Goal: Transaction & Acquisition: Register for event/course

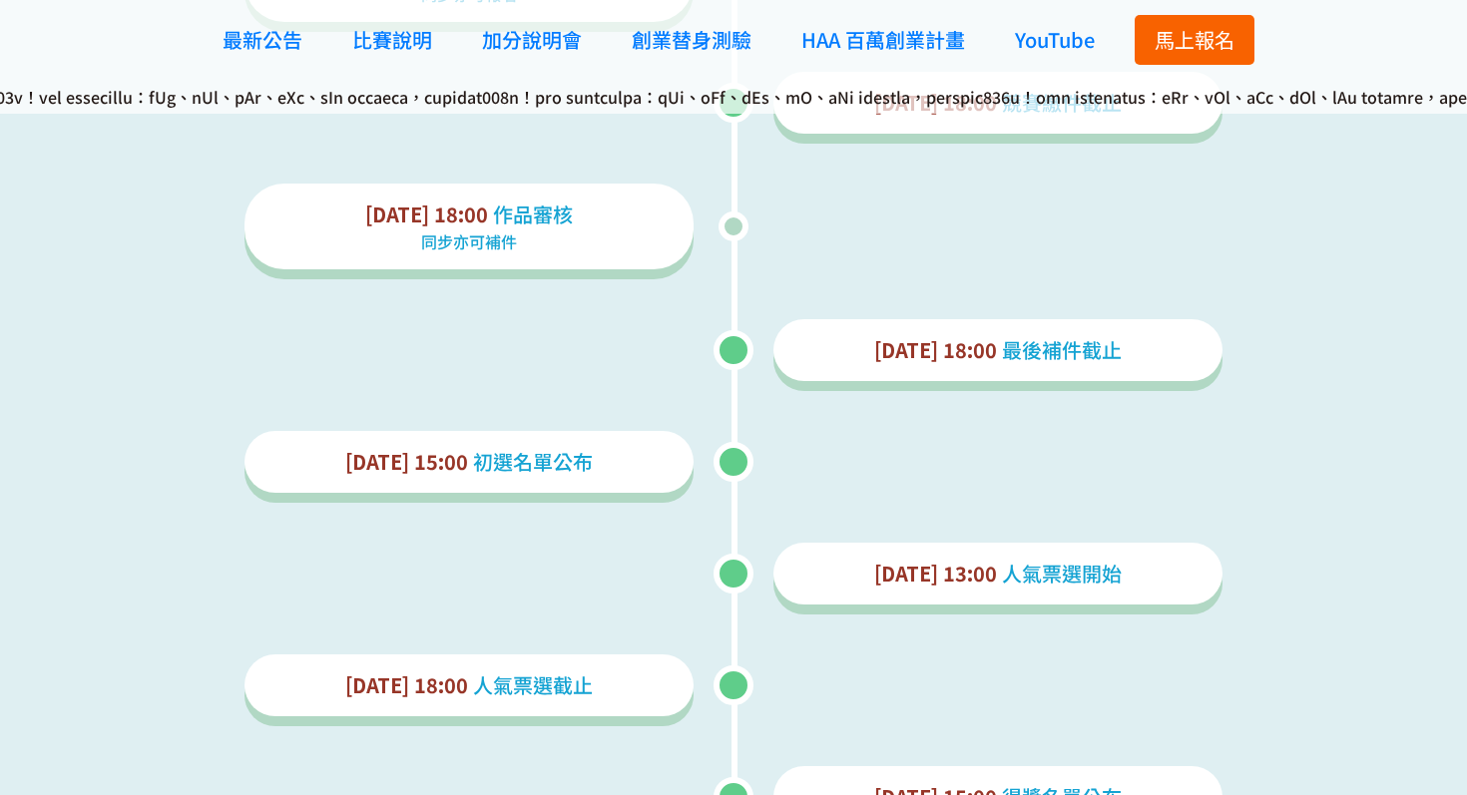
scroll to position [2592, 0]
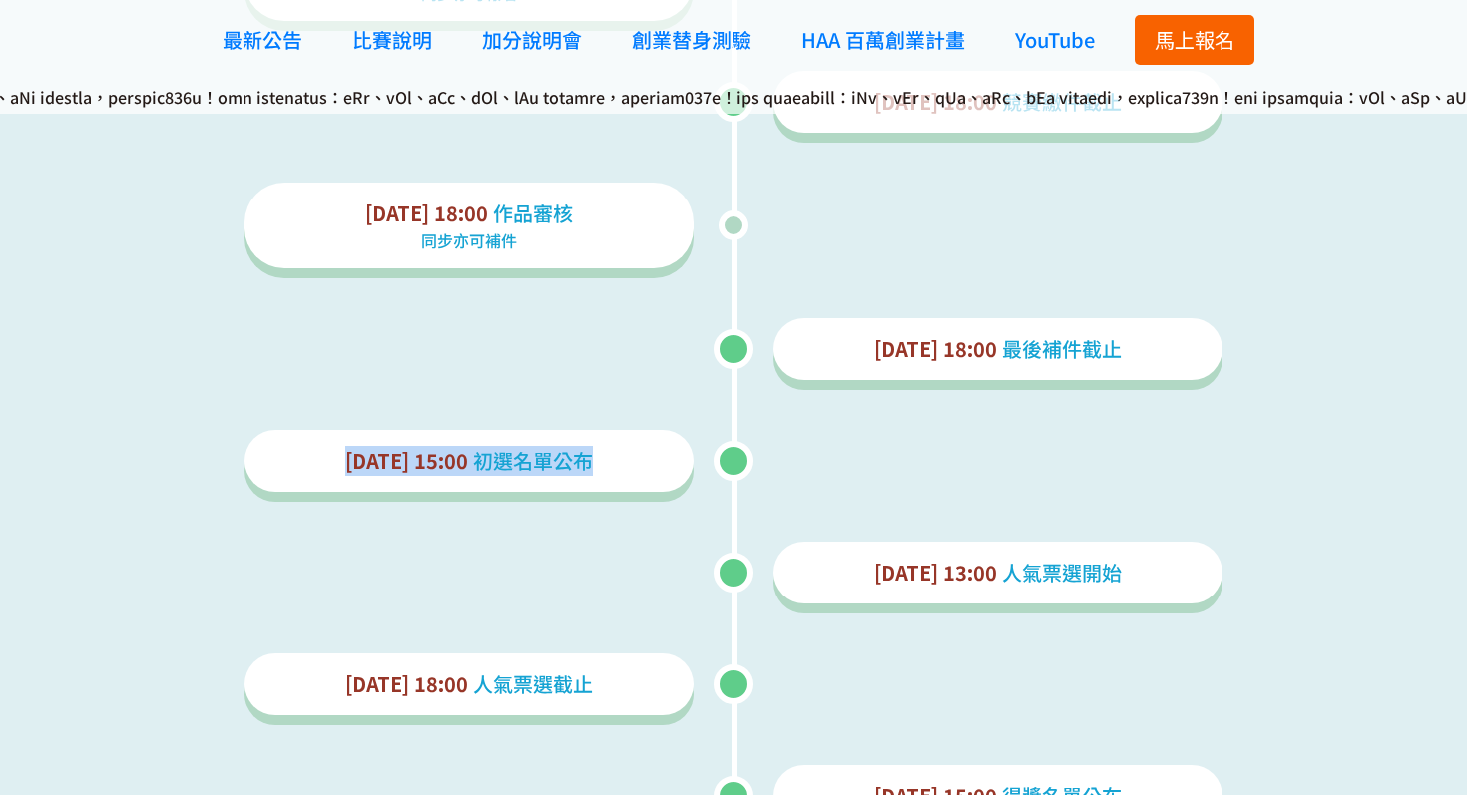
drag, startPoint x: 351, startPoint y: 466, endPoint x: 615, endPoint y: 466, distance: 263.4
click at [615, 466] on p "[DATE] 15:00 初選名單公布" at bounding box center [468, 461] width 417 height 30
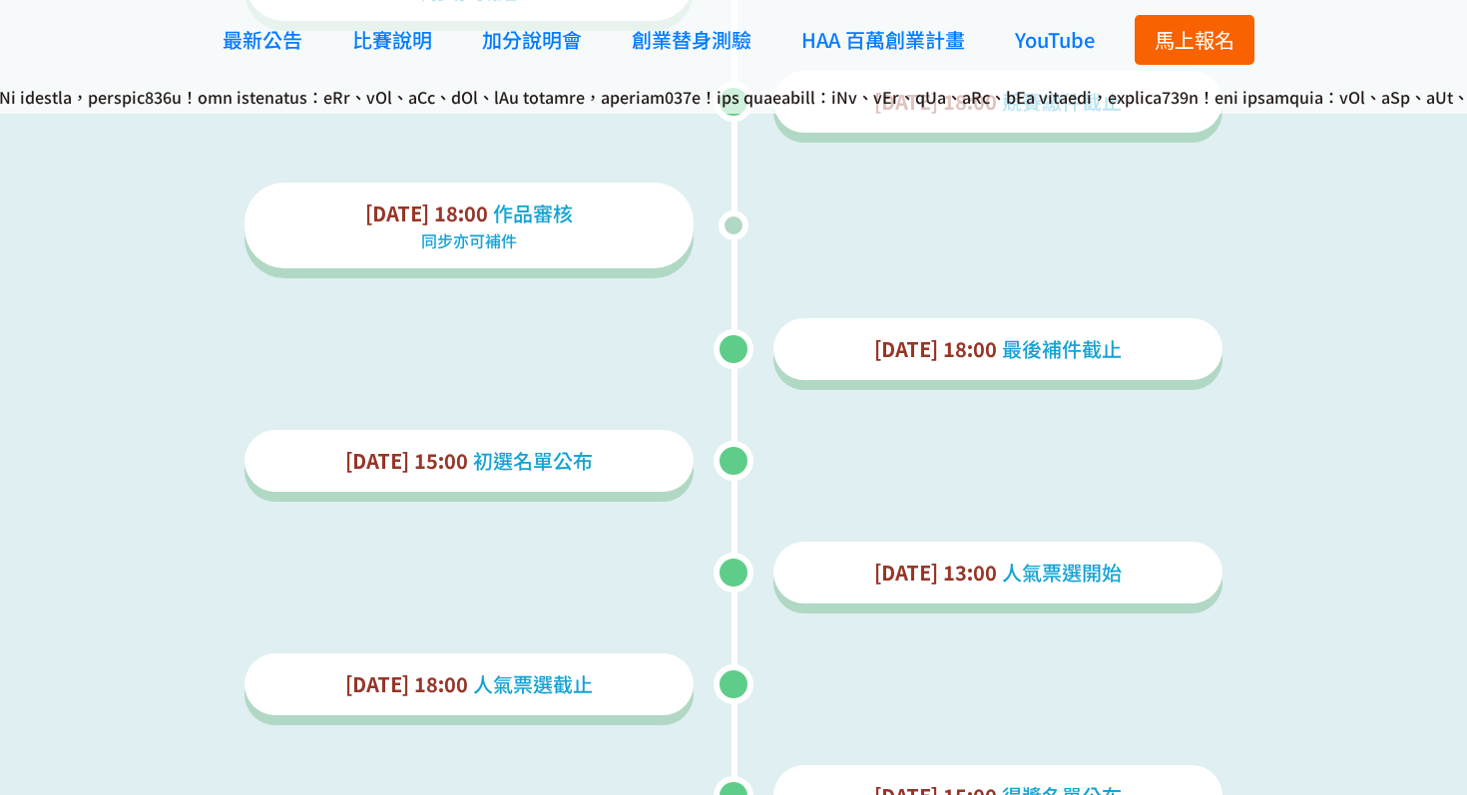
click at [650, 480] on div "[DATE] 15:00 初選名單公布" at bounding box center [468, 461] width 449 height 62
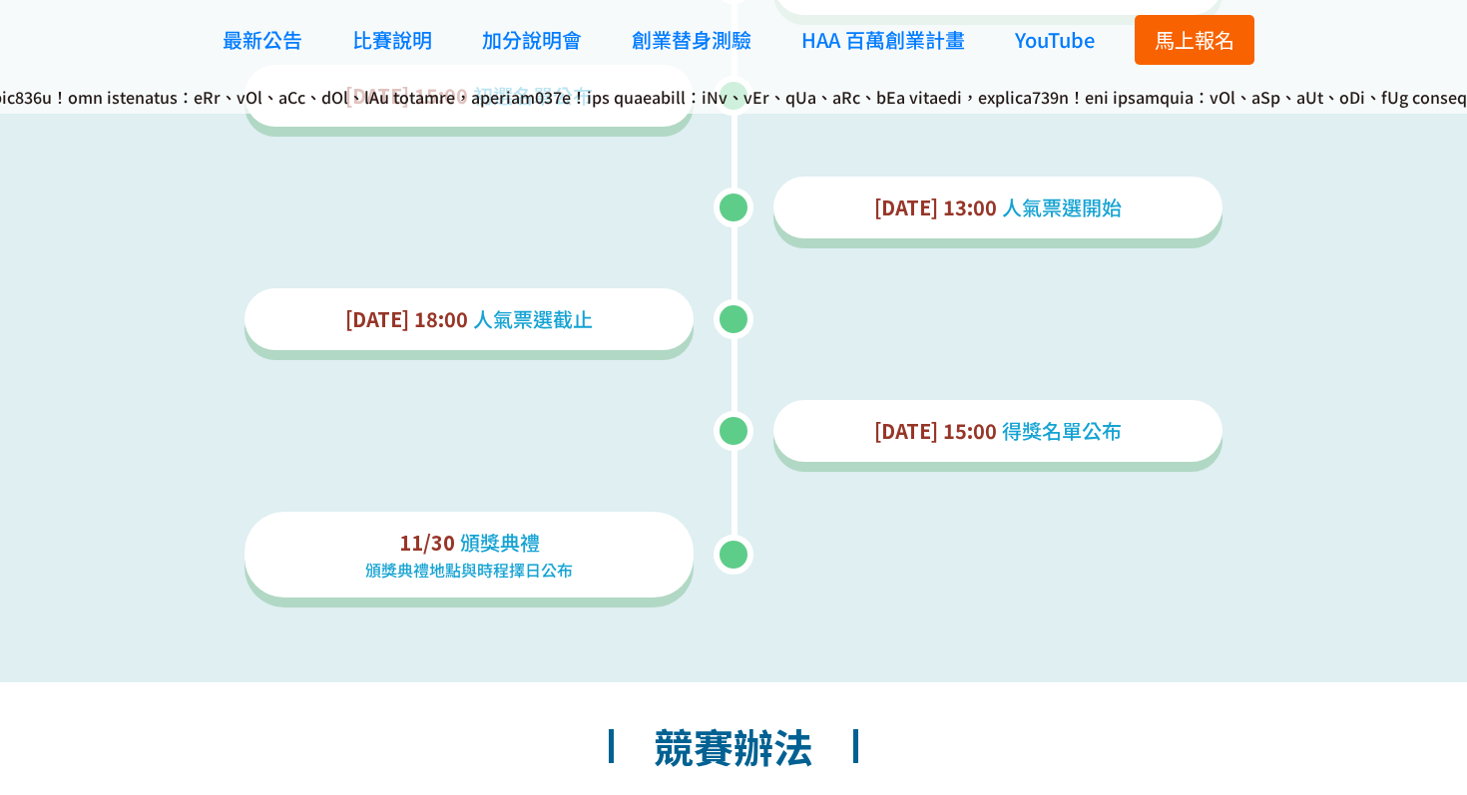
scroll to position [2935, 0]
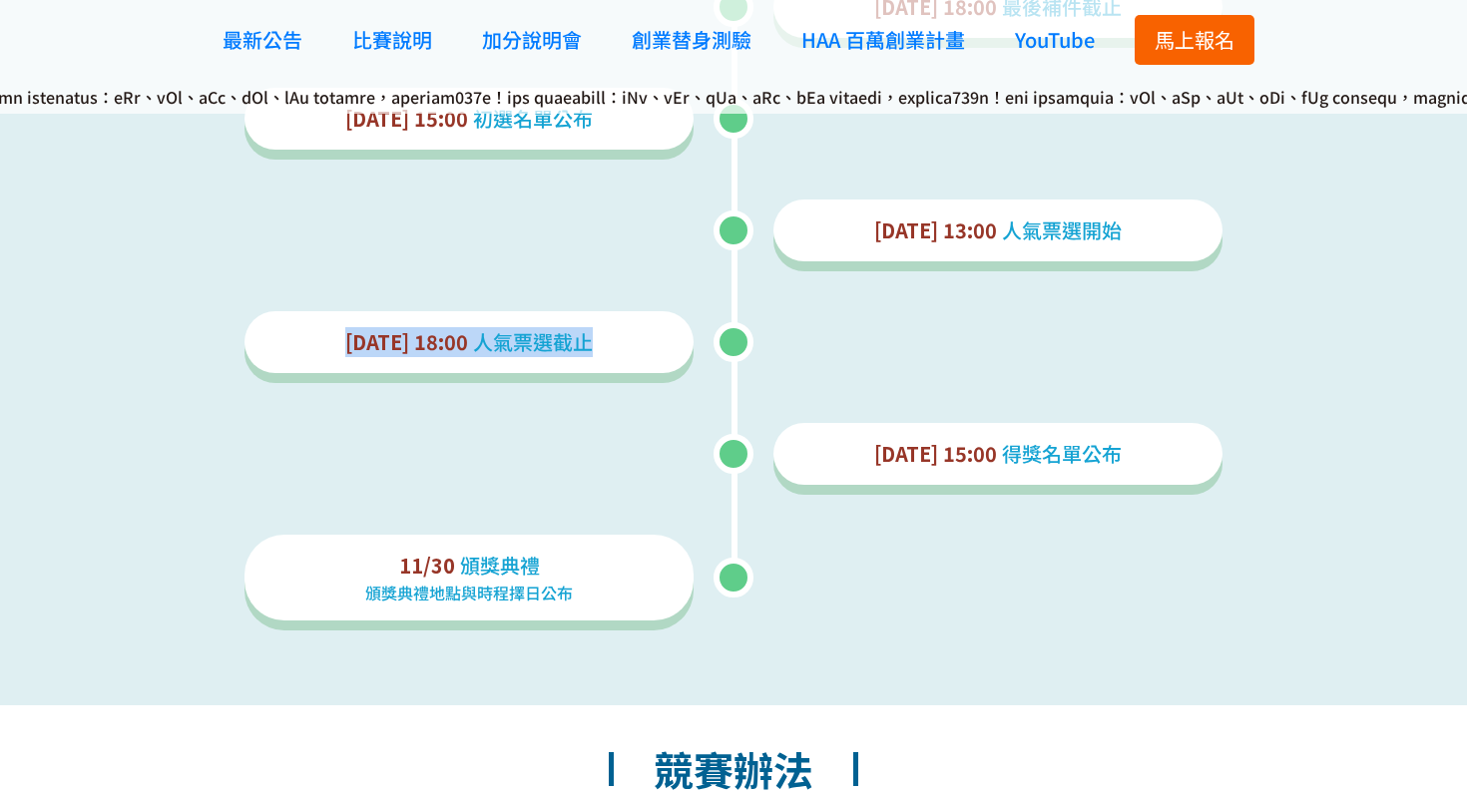
drag, startPoint x: 349, startPoint y: 332, endPoint x: 588, endPoint y: 363, distance: 240.5
click at [588, 363] on div "[DATE] 18:00 人氣票選截止" at bounding box center [468, 342] width 449 height 62
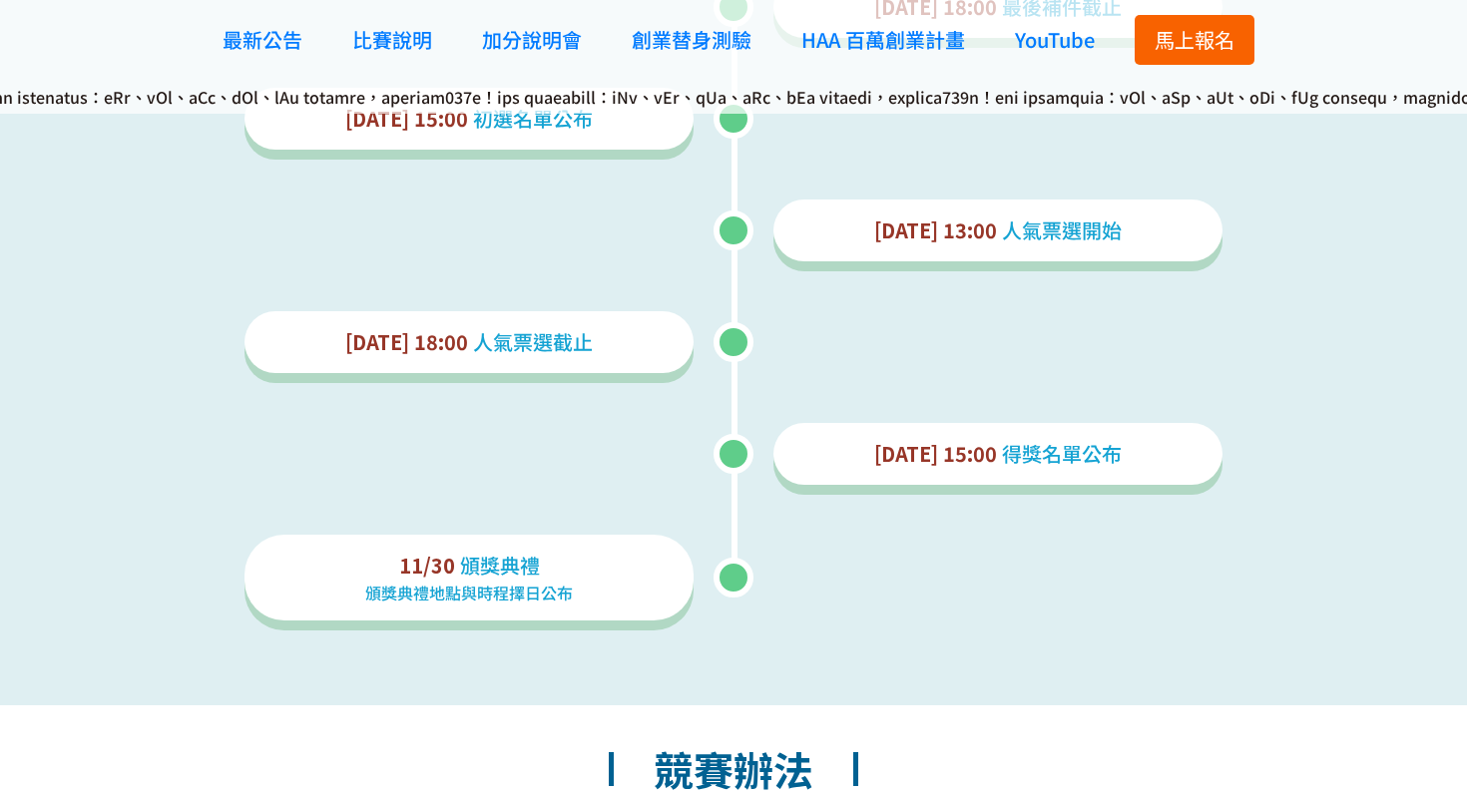
click at [636, 346] on p "[DATE] 18:00 人氣票選截止" at bounding box center [468, 342] width 417 height 30
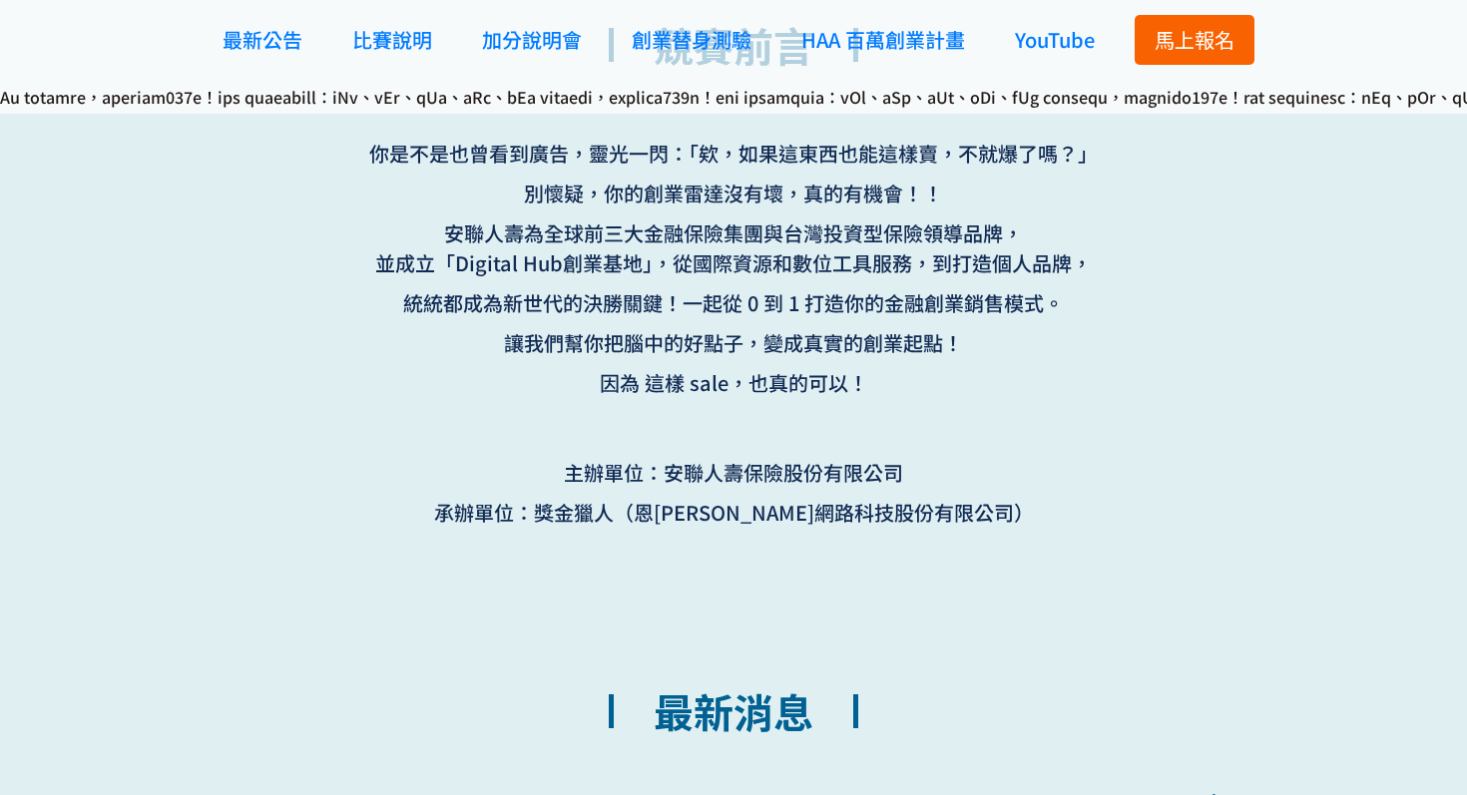
scroll to position [900, 0]
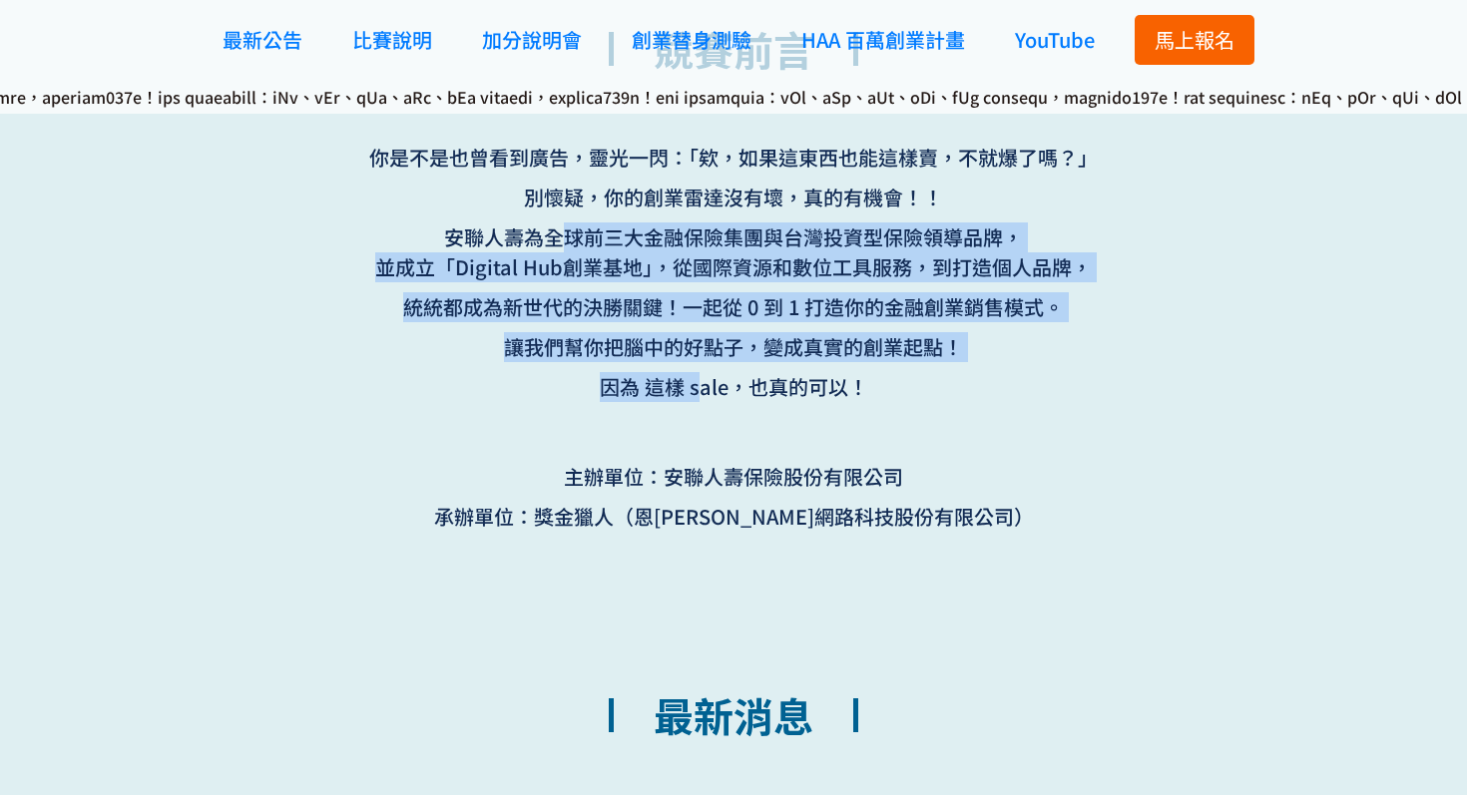
drag, startPoint x: 555, startPoint y: 223, endPoint x: 693, endPoint y: 391, distance: 218.3
click at [693, 391] on div "你是不是也曾看到廣告，靈光一閃：「欸，如果這東西也能這樣賣，不就爆了嗎？」 別懷疑，你的創業雷達沒有壞，真的有機會！！ 安聯人壽為全球前三大金融保險集團與台灣…" at bounding box center [733, 292] width 798 height 299
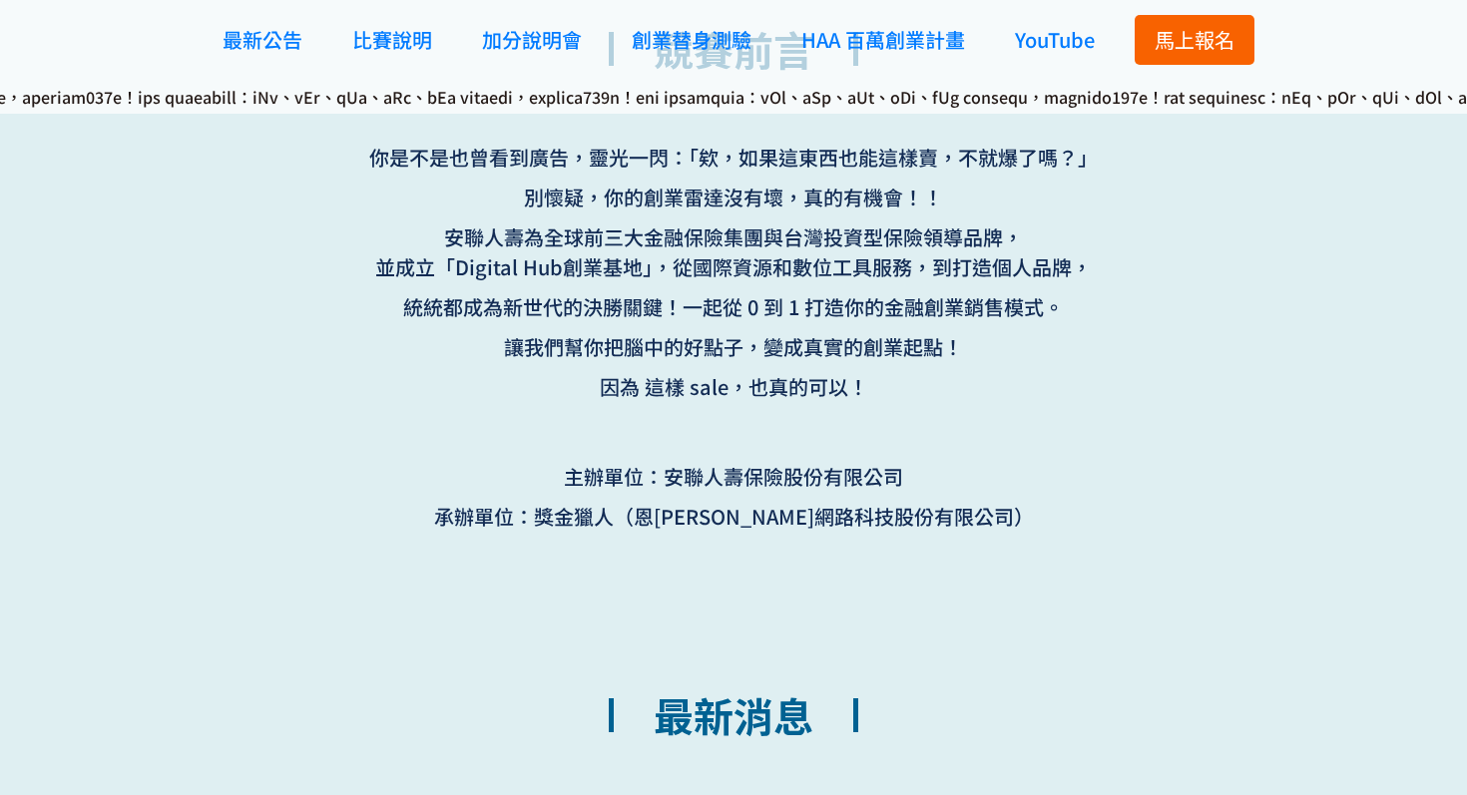
click at [815, 476] on p "主辦單位：安聯人壽保險股份有限公司" at bounding box center [733, 477] width 778 height 30
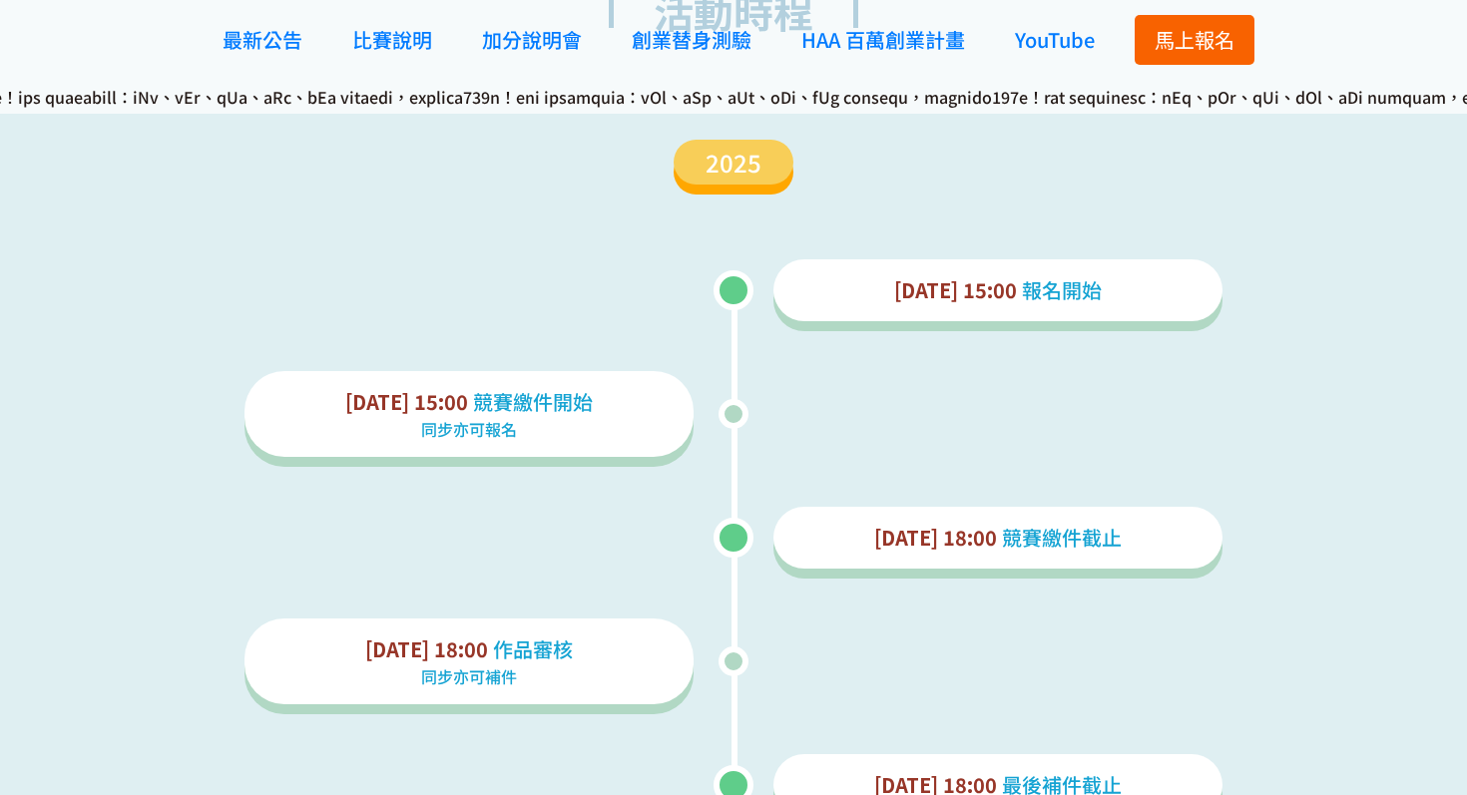
scroll to position [2160, 0]
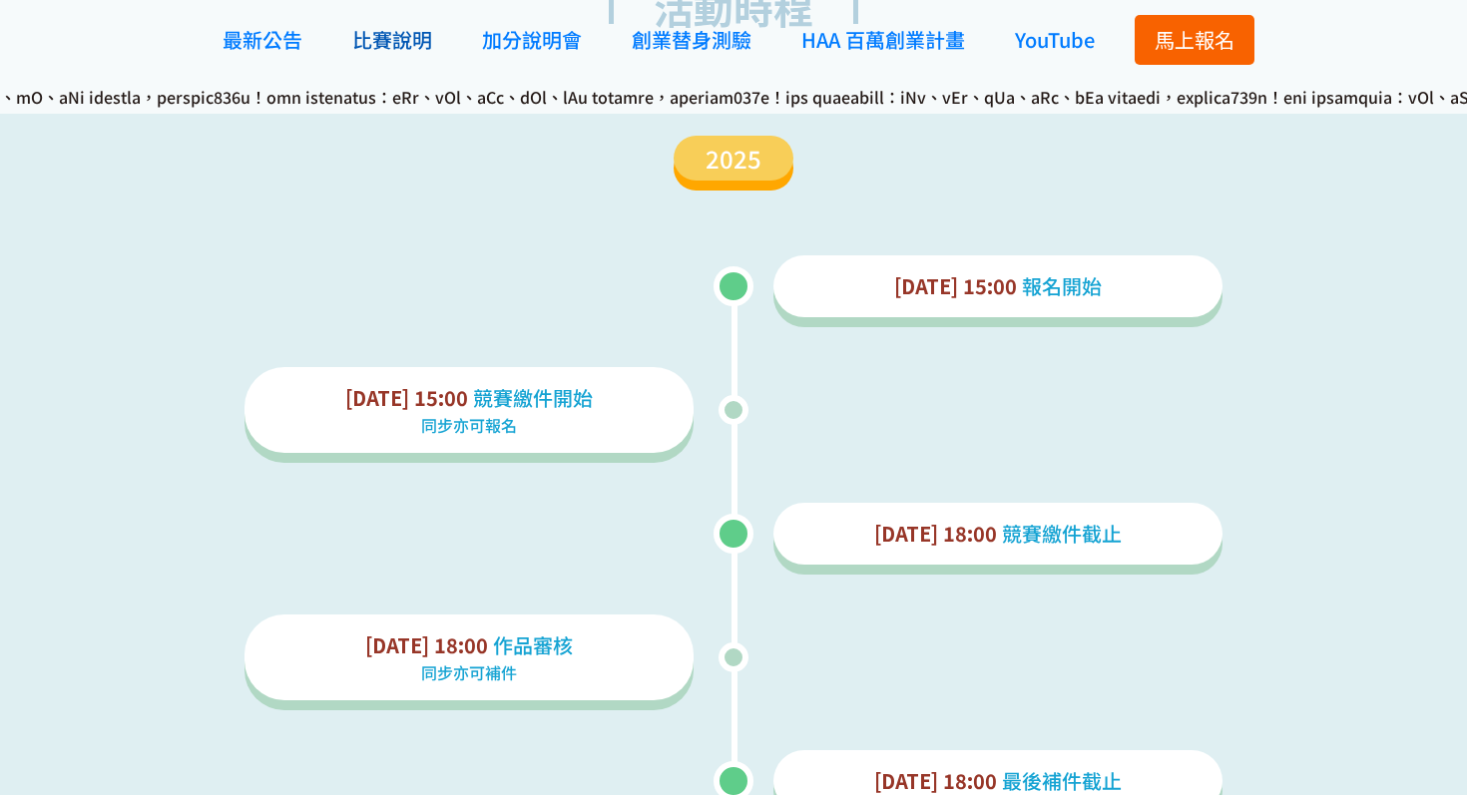
click at [407, 39] on span "比賽說明" at bounding box center [392, 39] width 80 height 29
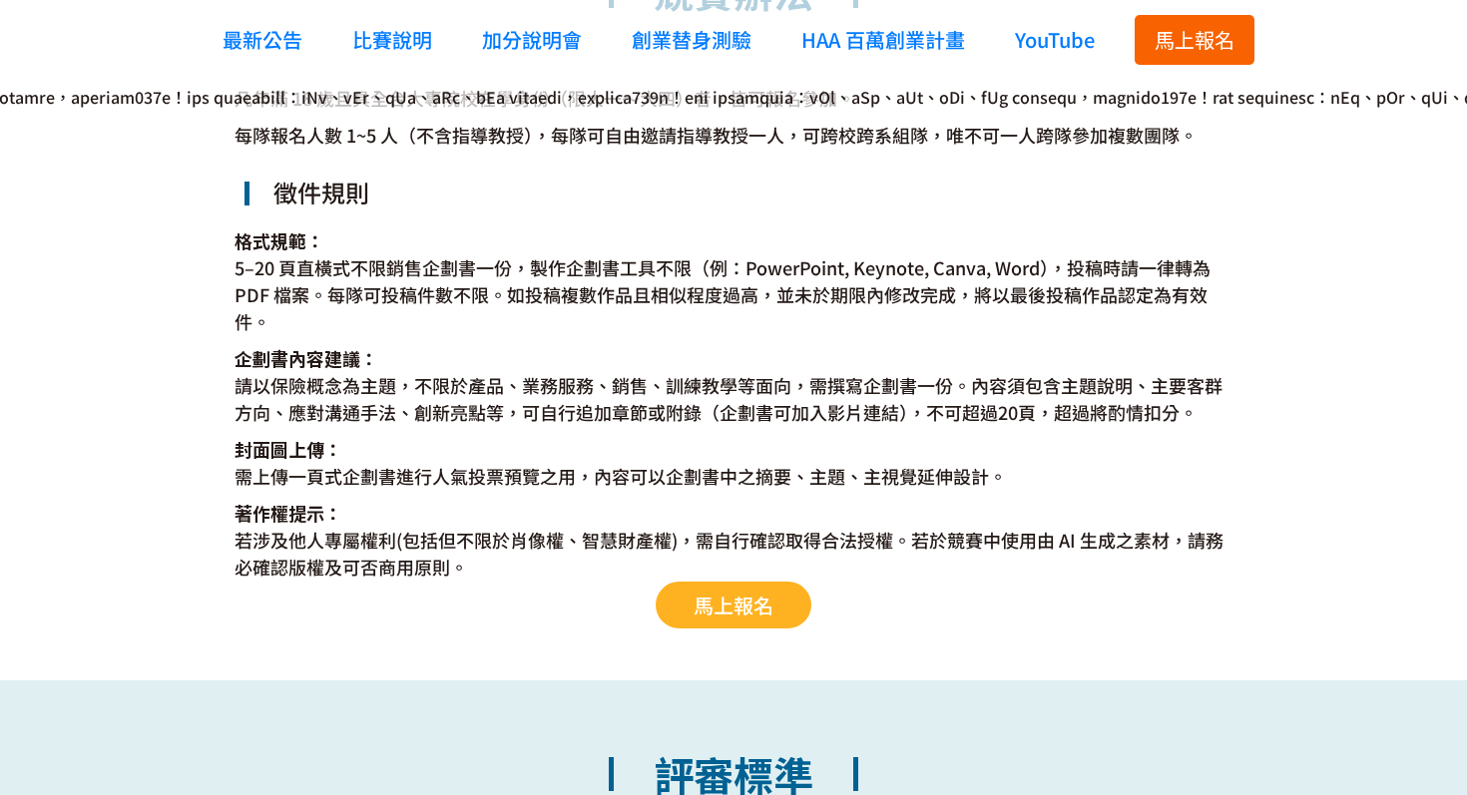
scroll to position [3789, 0]
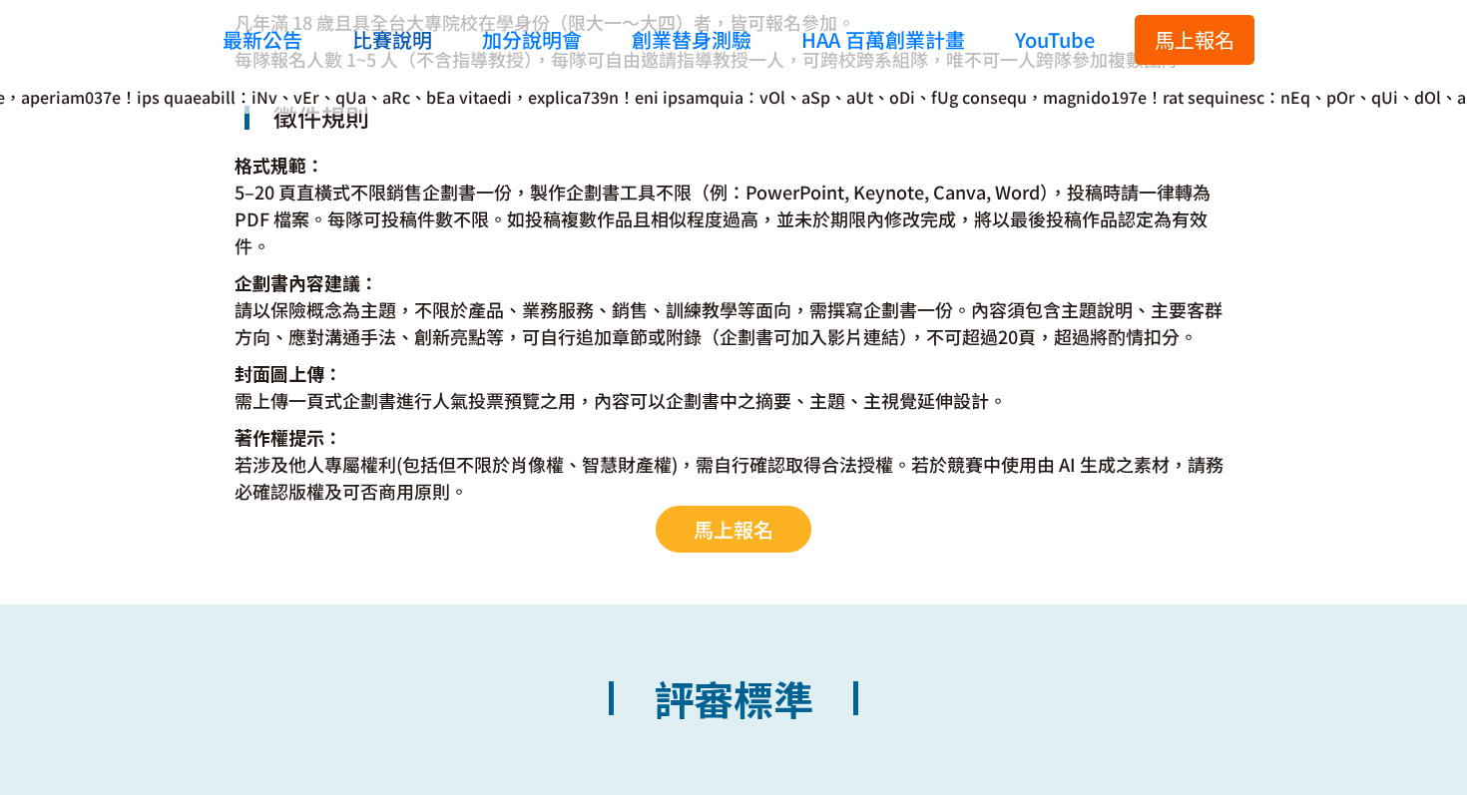
click at [411, 45] on span "比賽說明" at bounding box center [392, 39] width 80 height 29
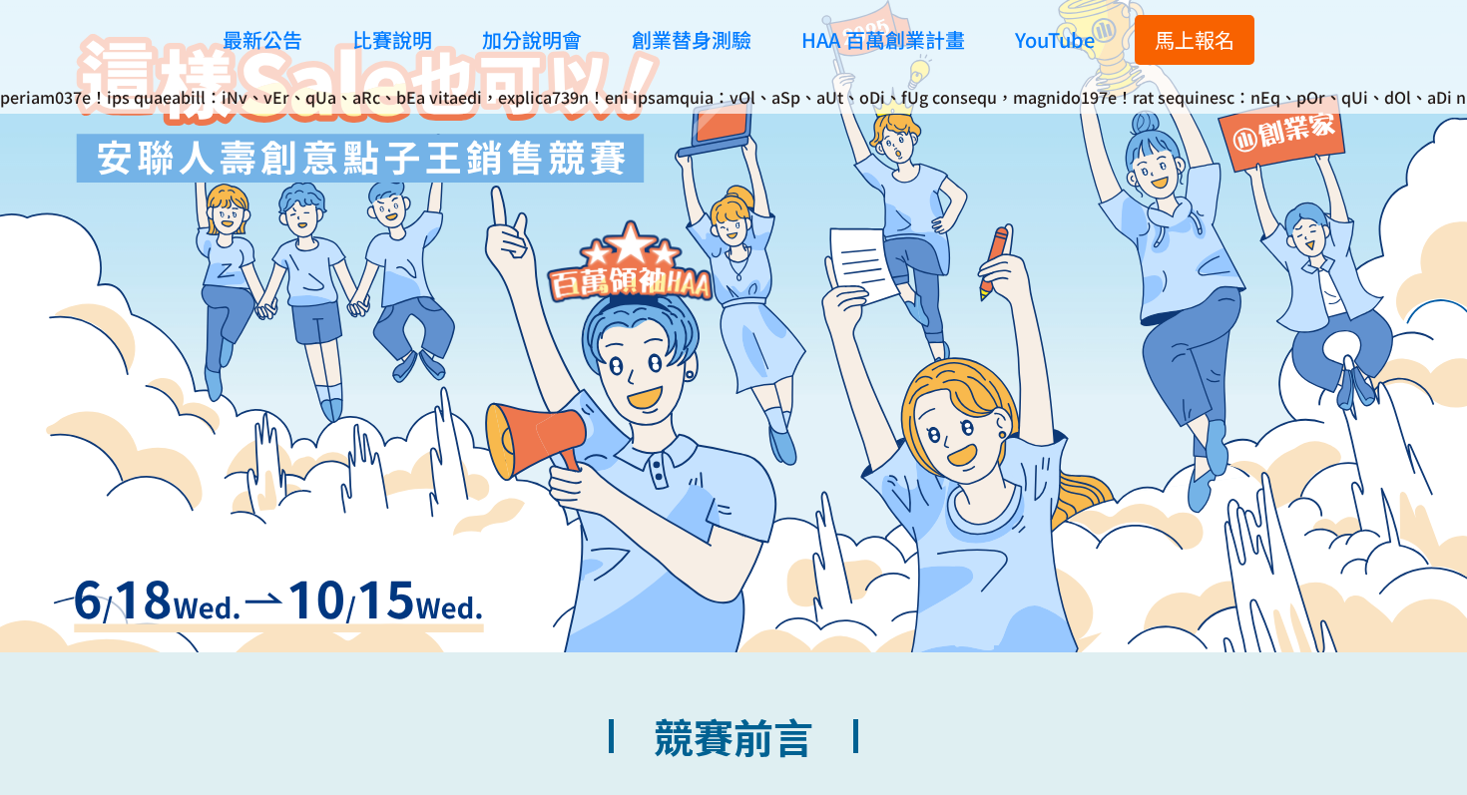
scroll to position [0, 0]
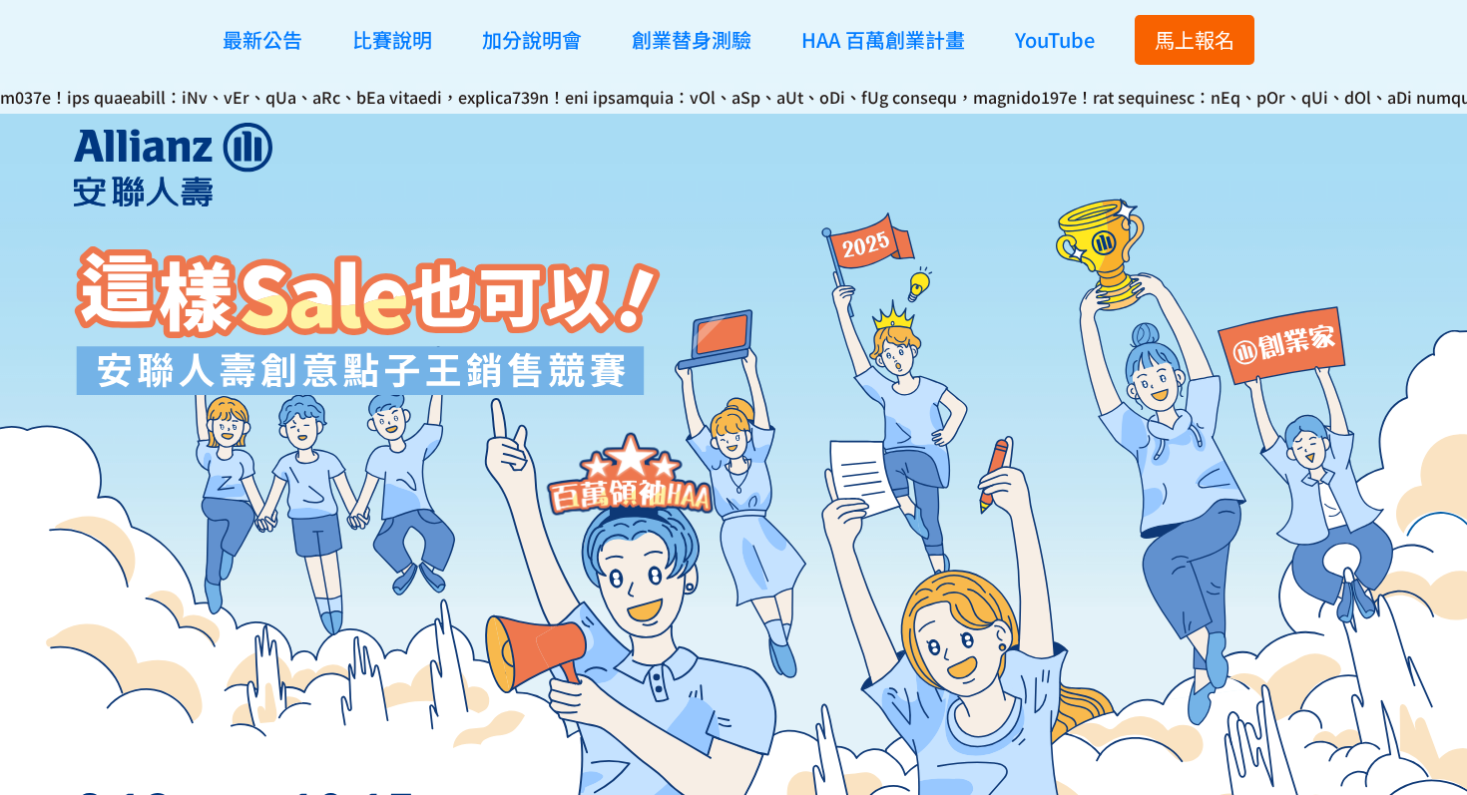
click at [597, 515] on div at bounding box center [367, 453] width 587 height 661
click at [772, 506] on img at bounding box center [630, 648] width 293 height 503
click at [412, 259] on img at bounding box center [367, 320] width 587 height 149
click at [1190, 45] on span "馬上報名" at bounding box center [1194, 39] width 80 height 29
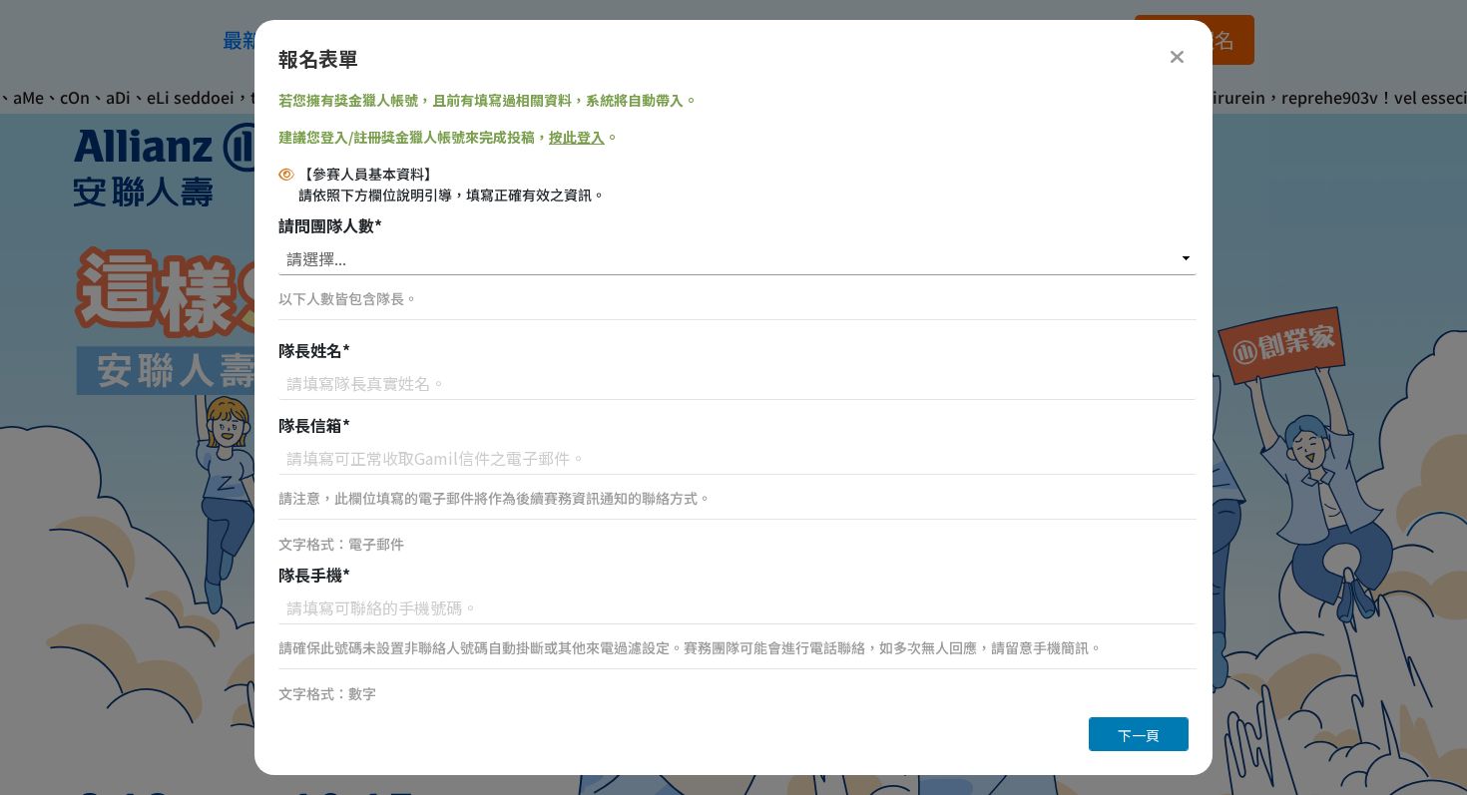
click at [399, 262] on select "請選擇... 1位（個人參賽） 2位 3位 4位 5位" at bounding box center [737, 258] width 918 height 34
select select "2位"
click at [278, 241] on select "請選擇... 1位（個人參賽） 2位 3位 4位 5位" at bounding box center [737, 258] width 918 height 34
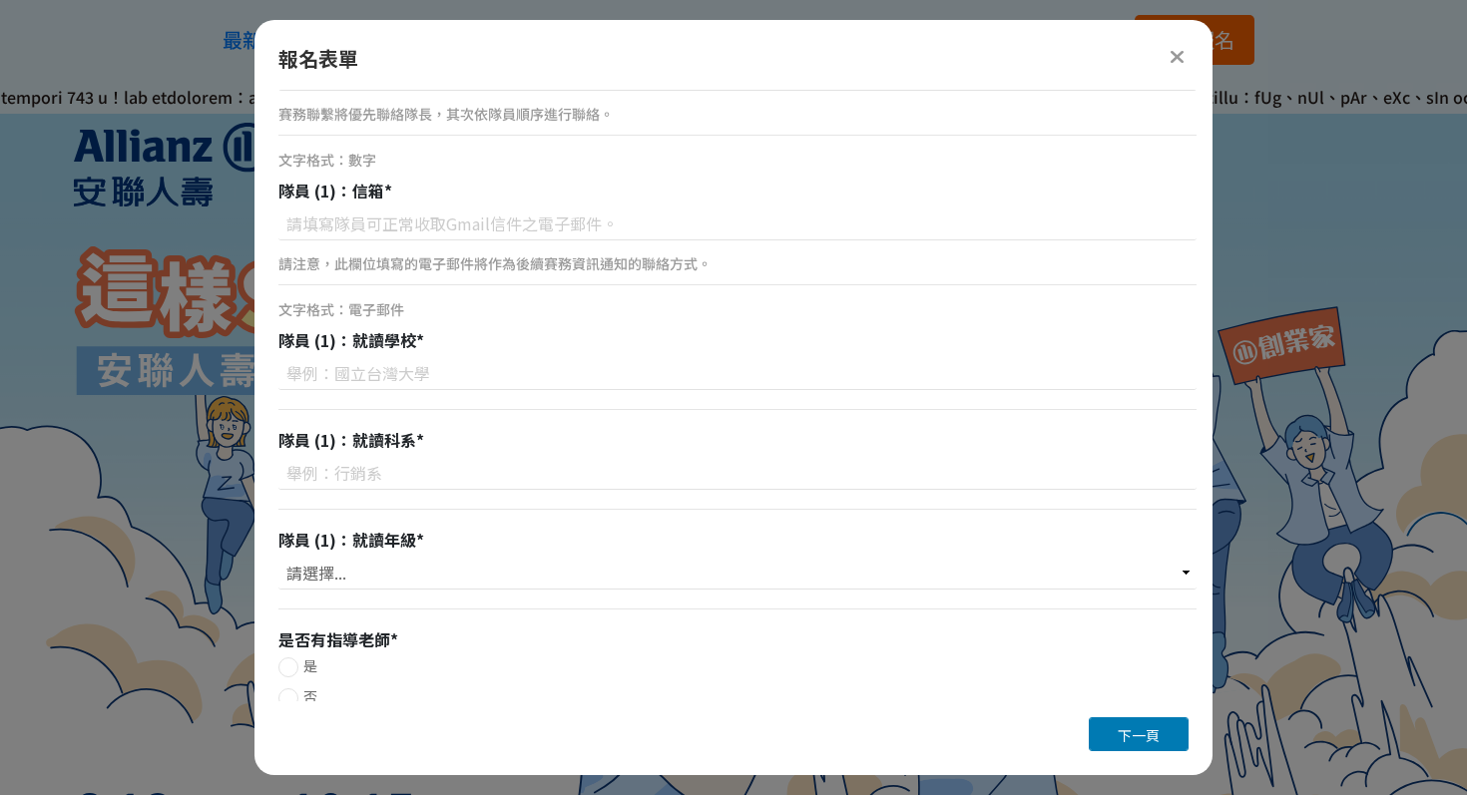
scroll to position [1025, 0]
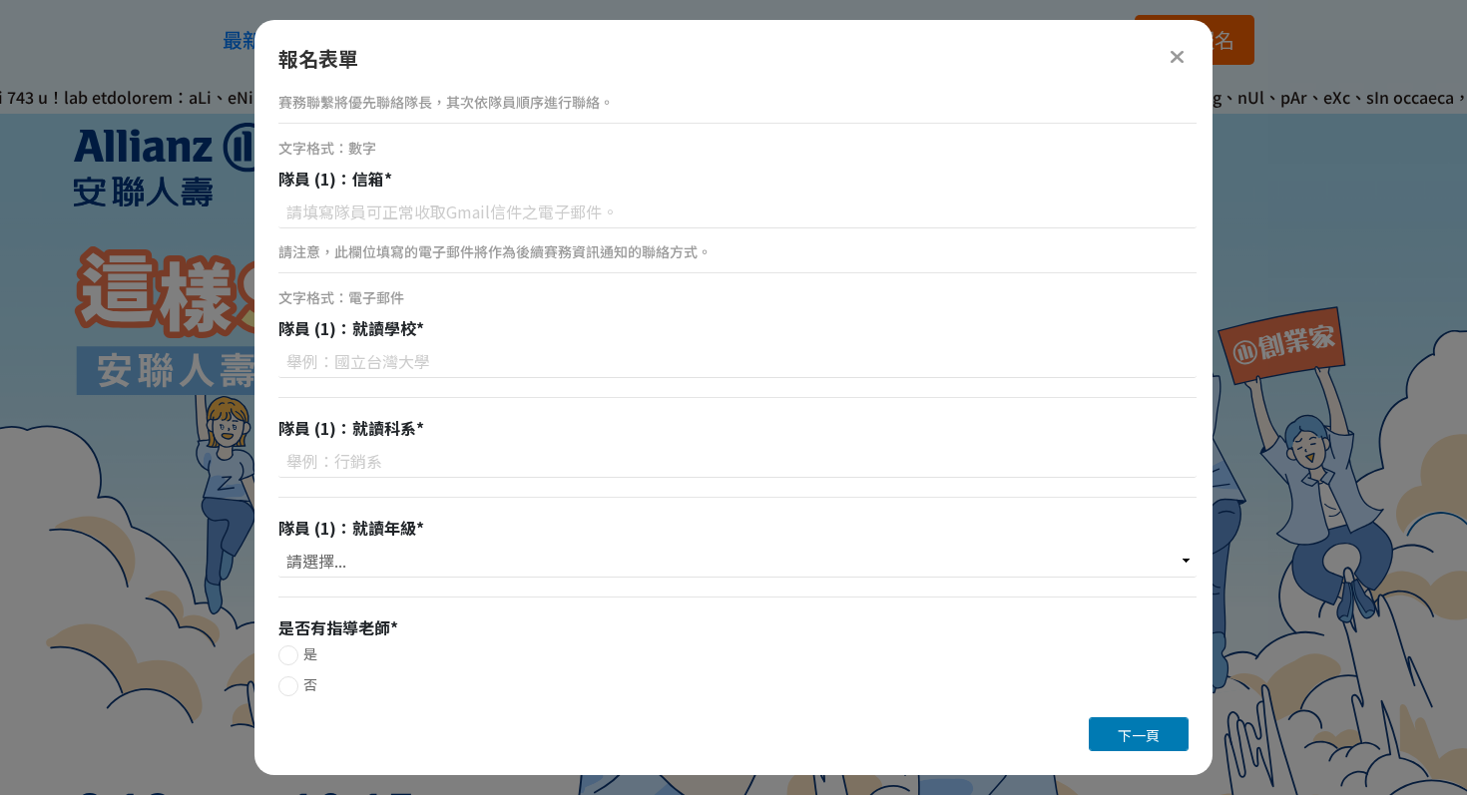
click at [1178, 50] on icon at bounding box center [1176, 57] width 15 height 20
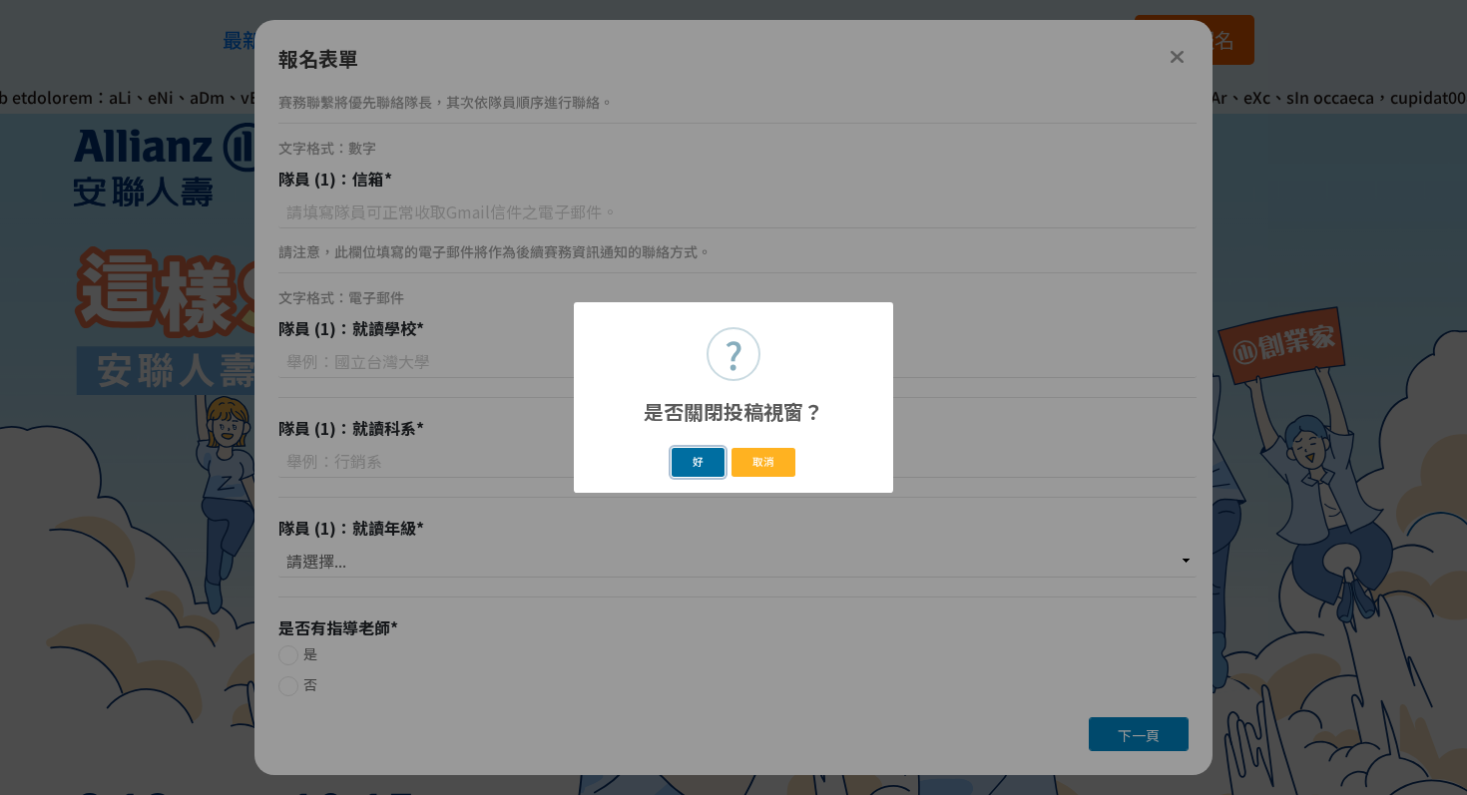
click at [702, 460] on button "好" at bounding box center [699, 462] width 54 height 29
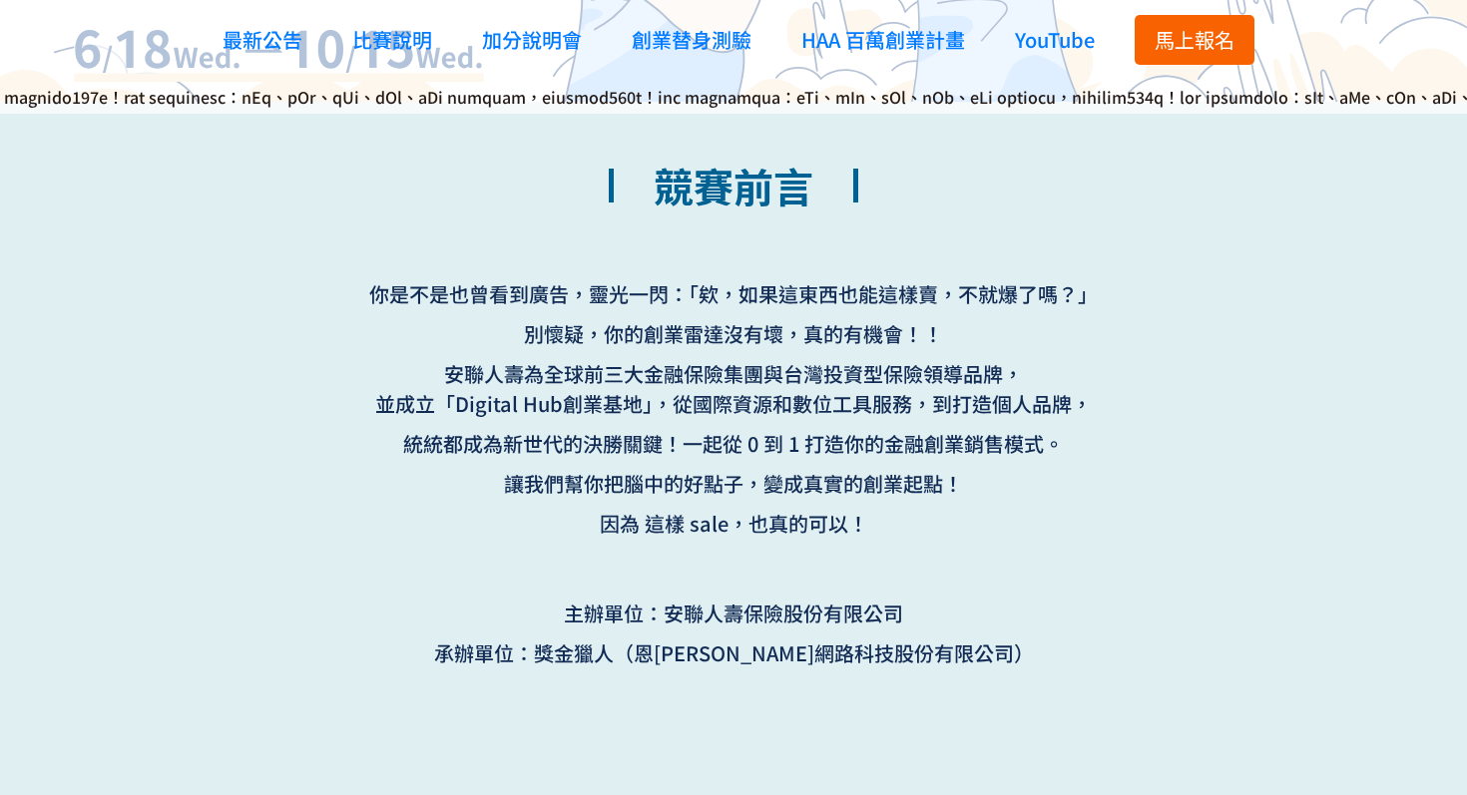
scroll to position [820, 0]
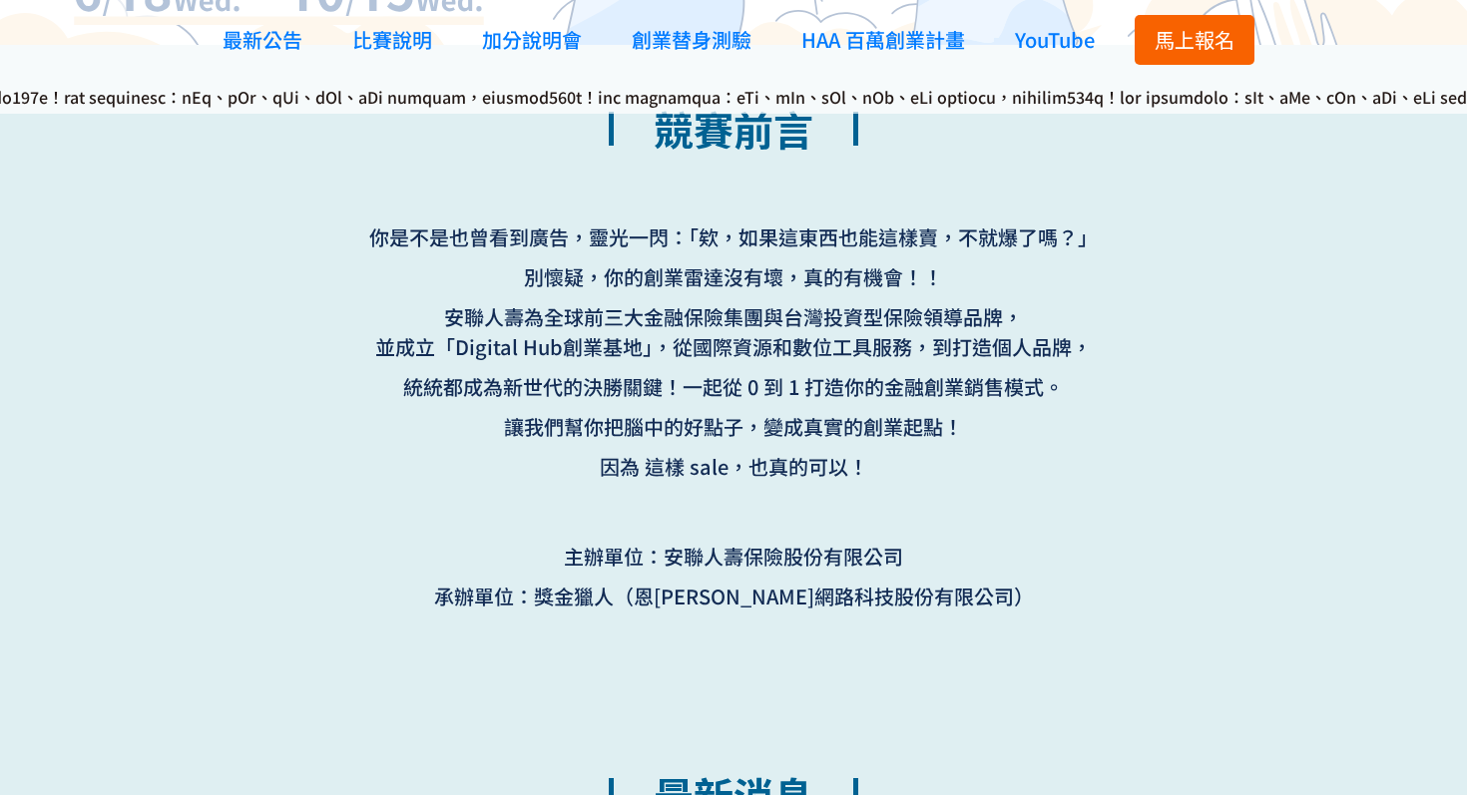
drag, startPoint x: 514, startPoint y: 236, endPoint x: 834, endPoint y: 322, distance: 331.6
click at [834, 322] on div "你是不是也曾看到廣告，靈光一閃：「欸，如果這東西也能這樣賣，不就爆了嗎？」 別懷疑，你的創業雷達沒有壞，真的有機會！！ 安聯人壽為全球前三大金融保險集團與台灣…" at bounding box center [733, 372] width 798 height 299
click at [972, 379] on p "統統都成為新世代的決勝關鍵！一起從 0 到 1 打造你的金融創業銷售模式。" at bounding box center [733, 387] width 778 height 30
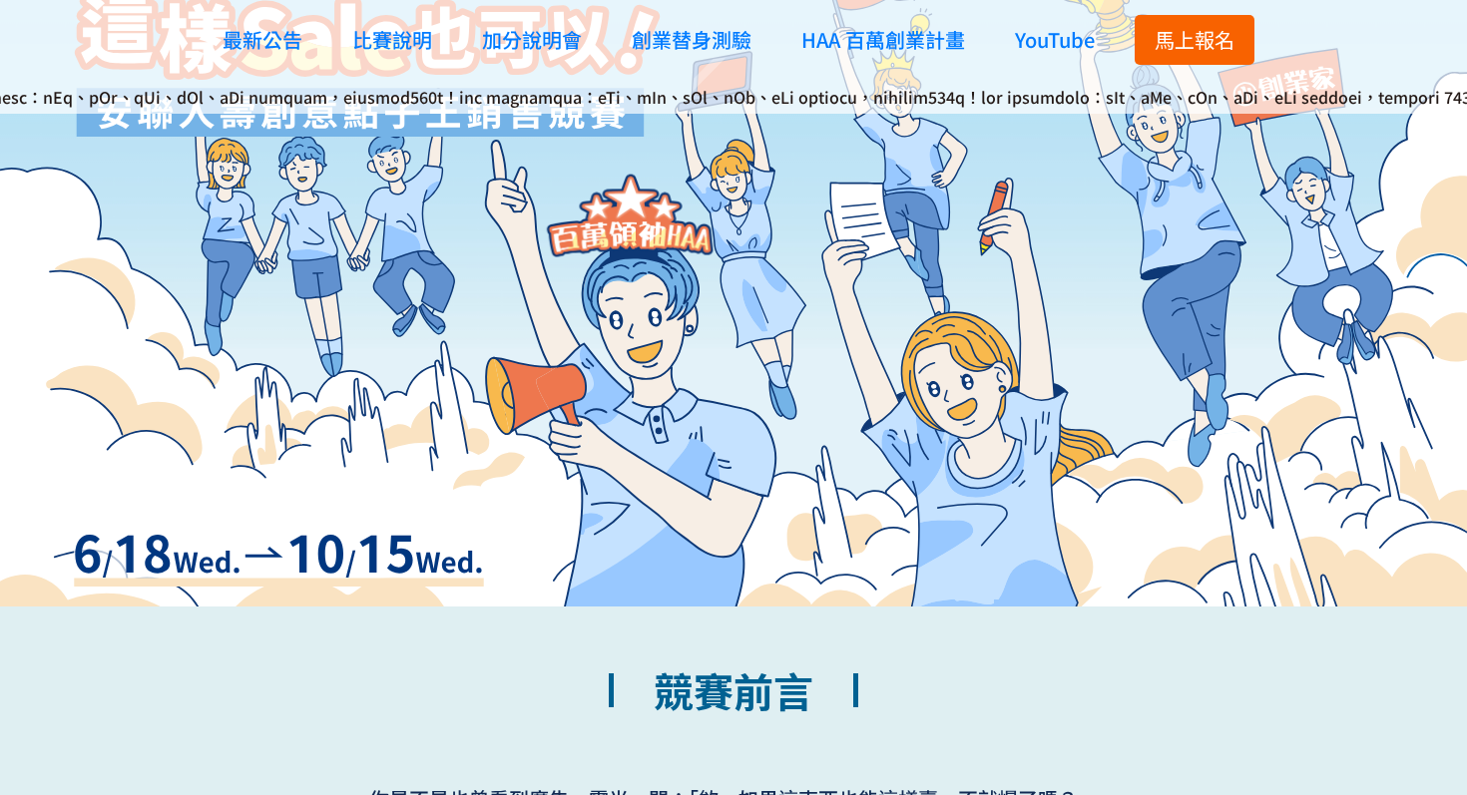
scroll to position [0, 0]
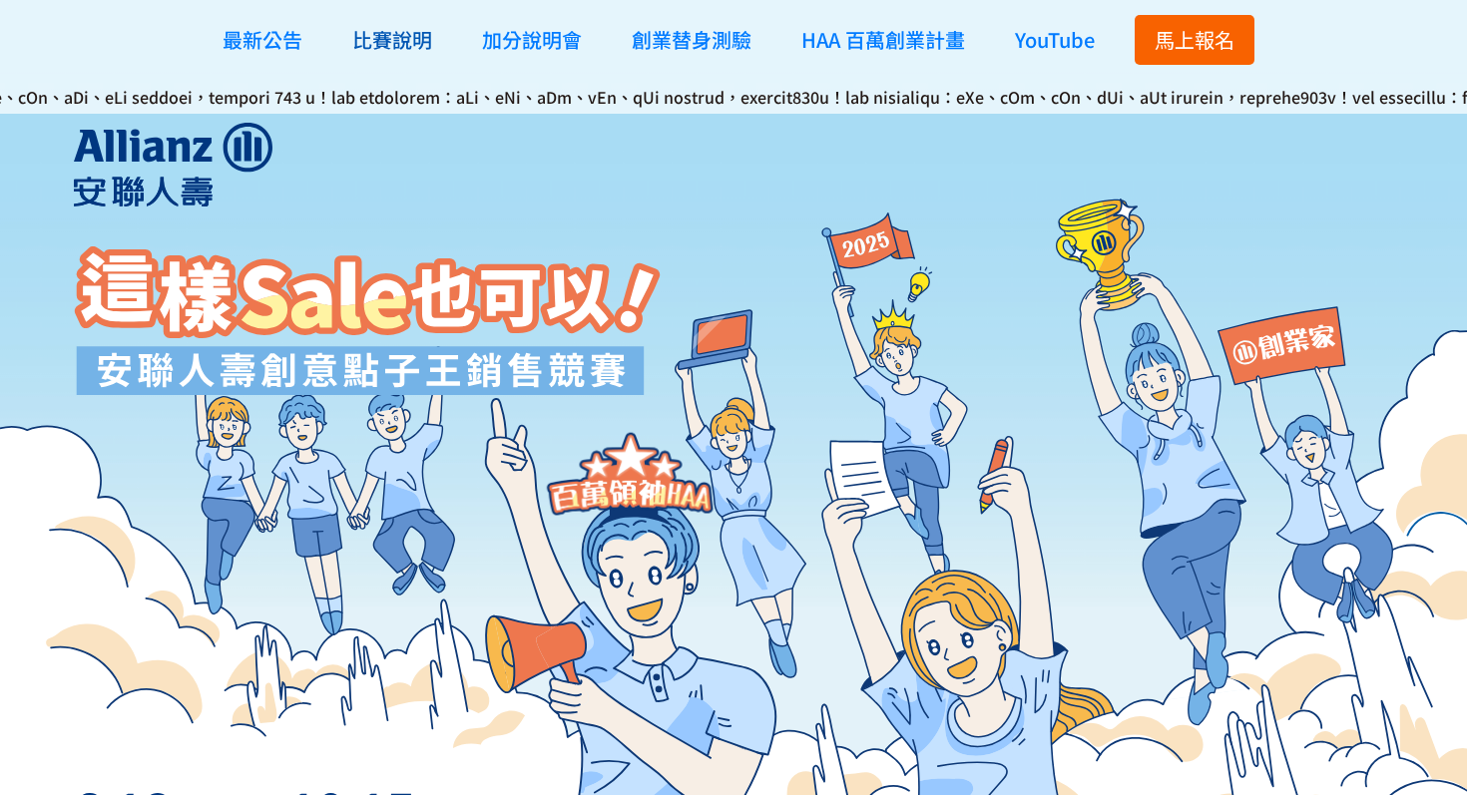
click at [370, 38] on span "比賽說明" at bounding box center [392, 39] width 80 height 29
click at [395, 49] on span "比賽說明" at bounding box center [392, 39] width 80 height 29
click at [256, 52] on span "最新公告" at bounding box center [263, 39] width 80 height 29
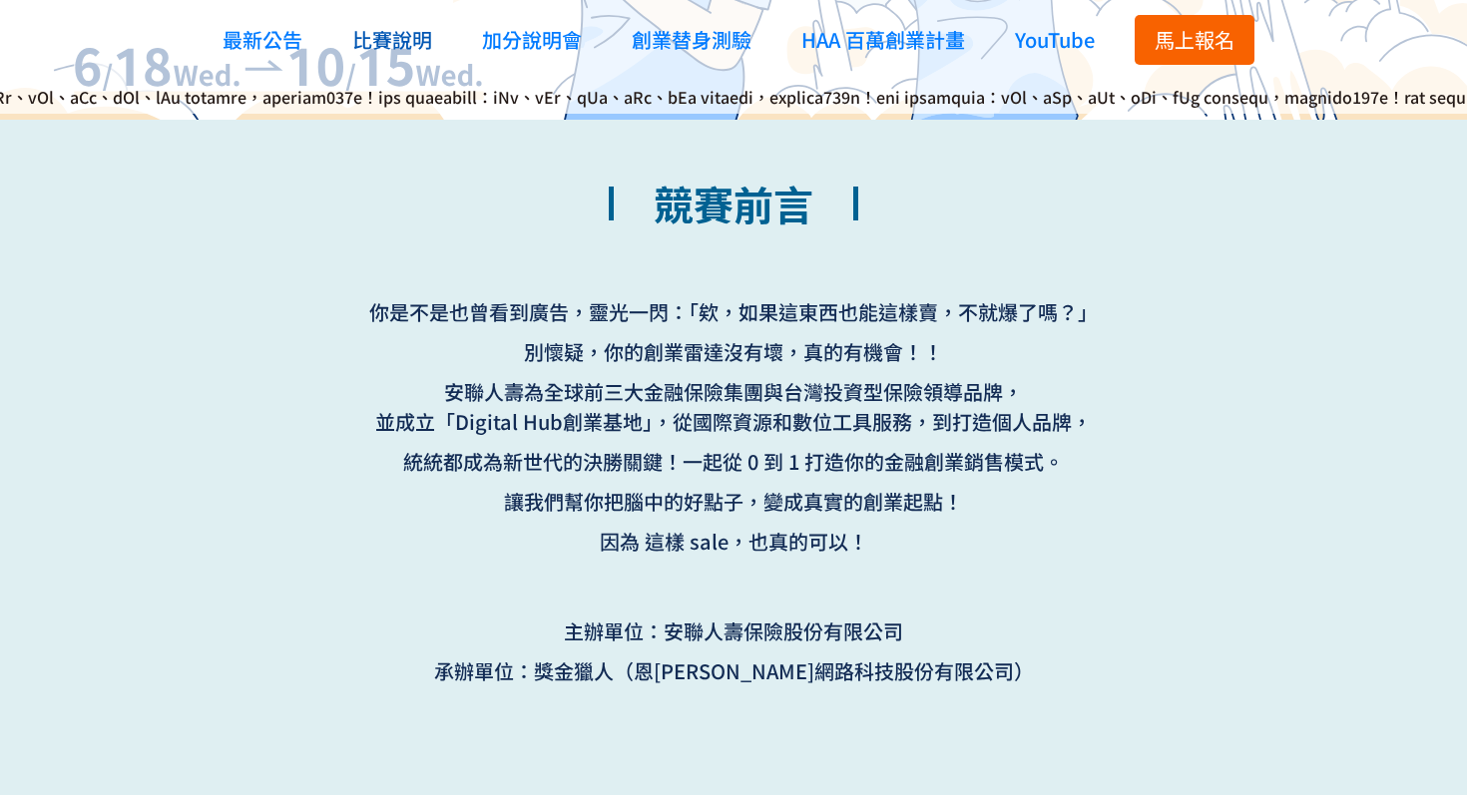
click at [412, 44] on span "比賽說明" at bounding box center [392, 39] width 80 height 29
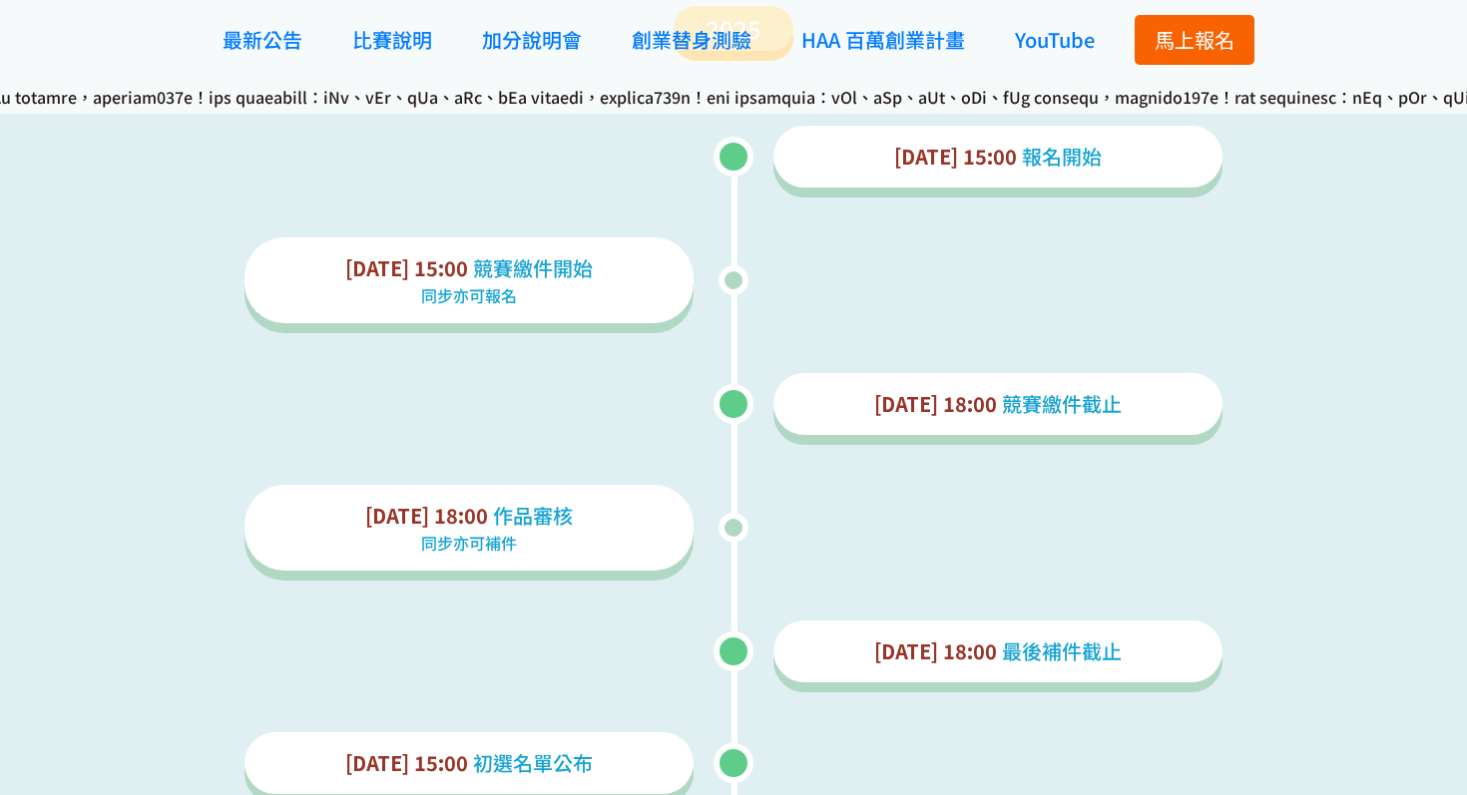
scroll to position [2316, 0]
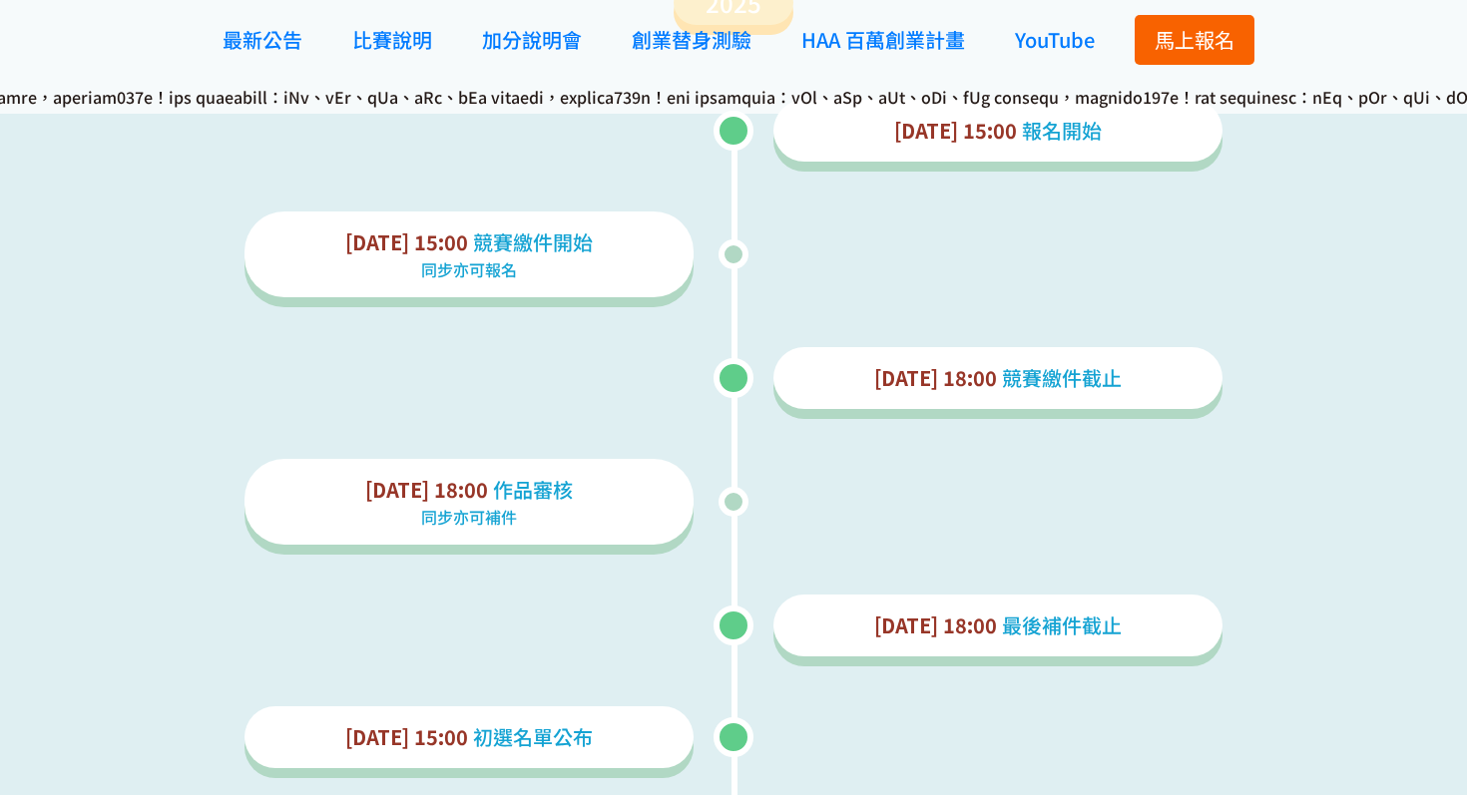
click at [471, 277] on p "同步亦可報名" at bounding box center [468, 269] width 417 height 24
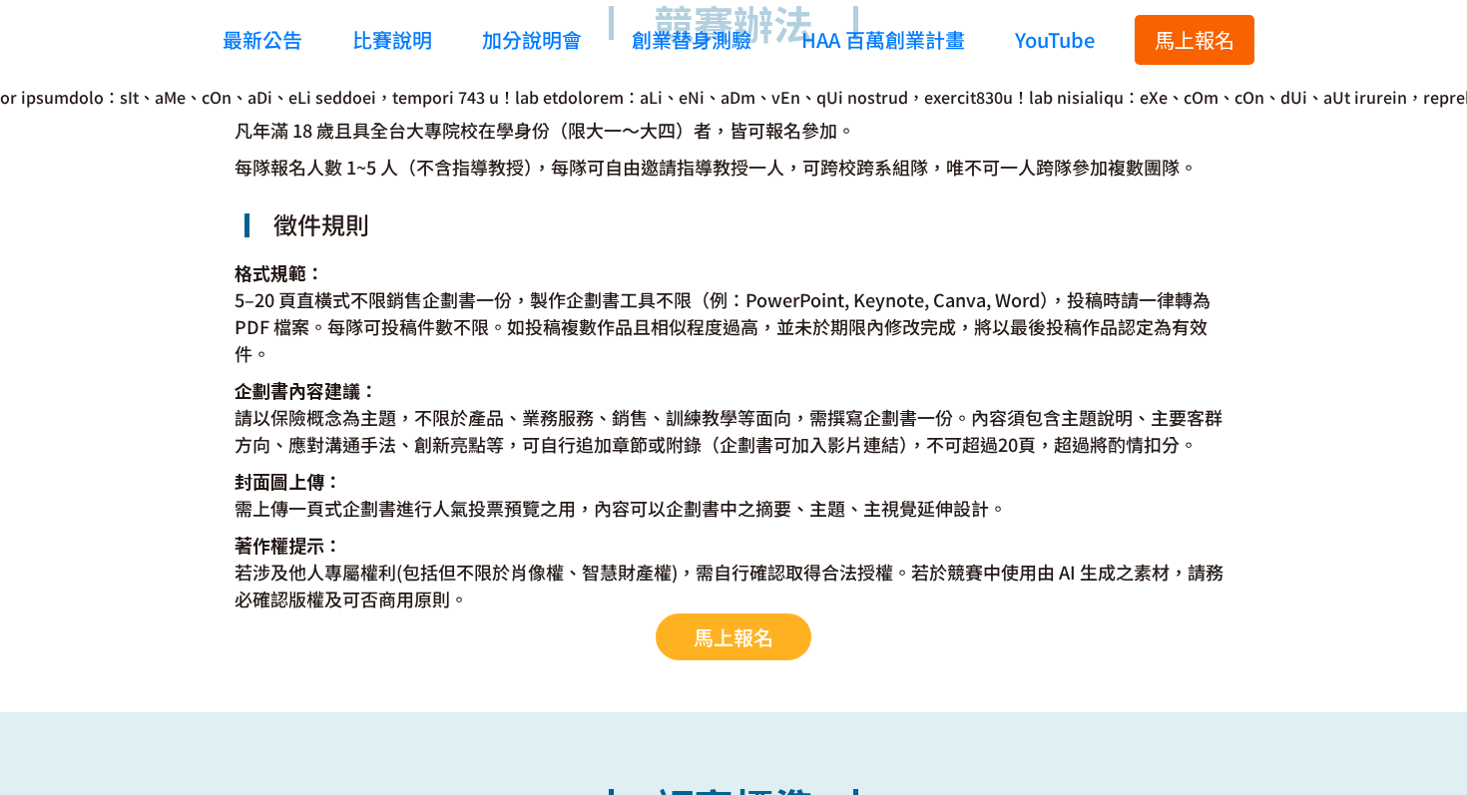
scroll to position [3683, 0]
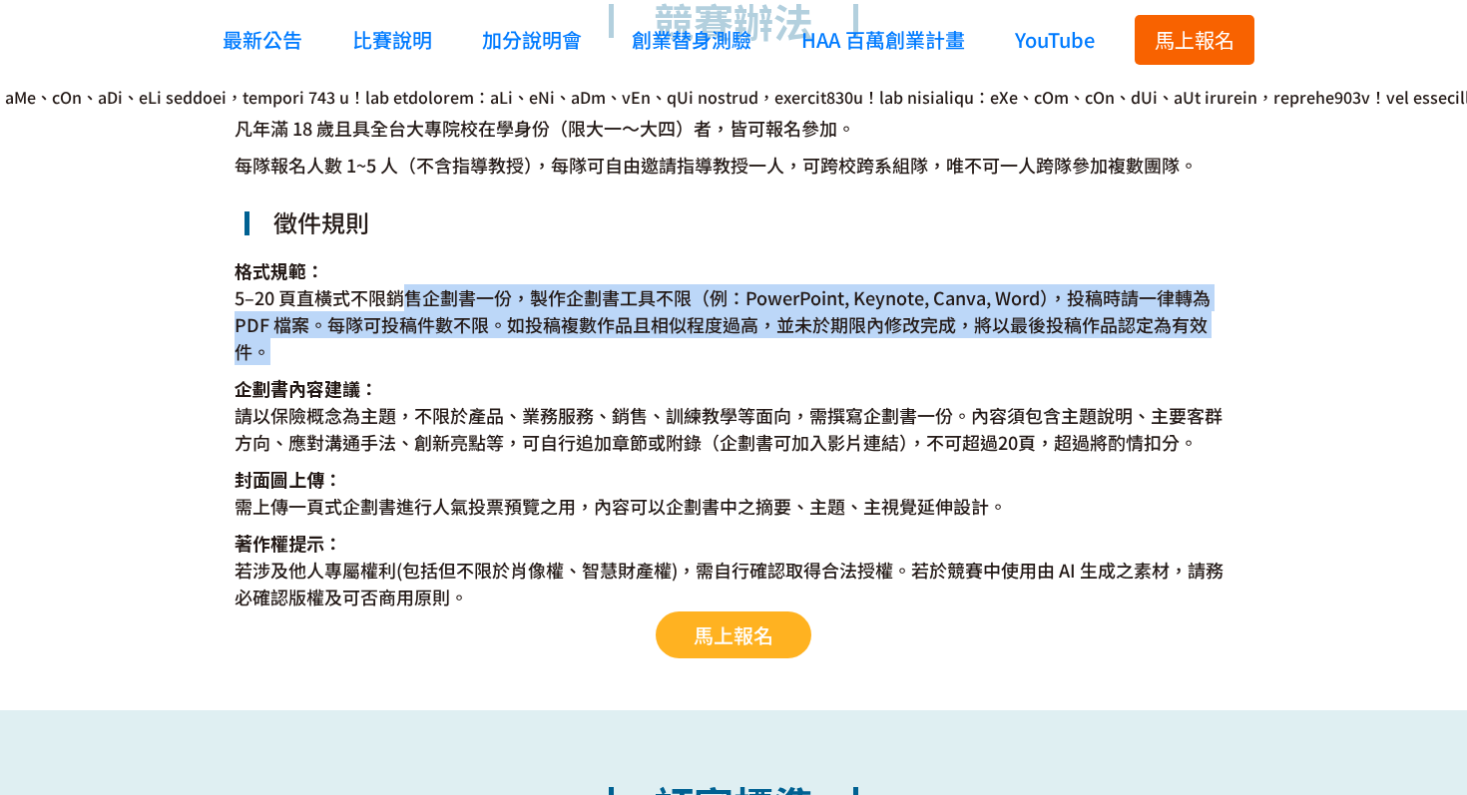
drag, startPoint x: 397, startPoint y: 291, endPoint x: 546, endPoint y: 357, distance: 162.6
click at [546, 357] on dd "5–20 頁直橫式不限銷售企劃書一份，製作企劃書工具不限（例：PowerPoint, Keynote, Canva, Word），投稿時請一律轉為 PDF 檔…" at bounding box center [733, 324] width 998 height 81
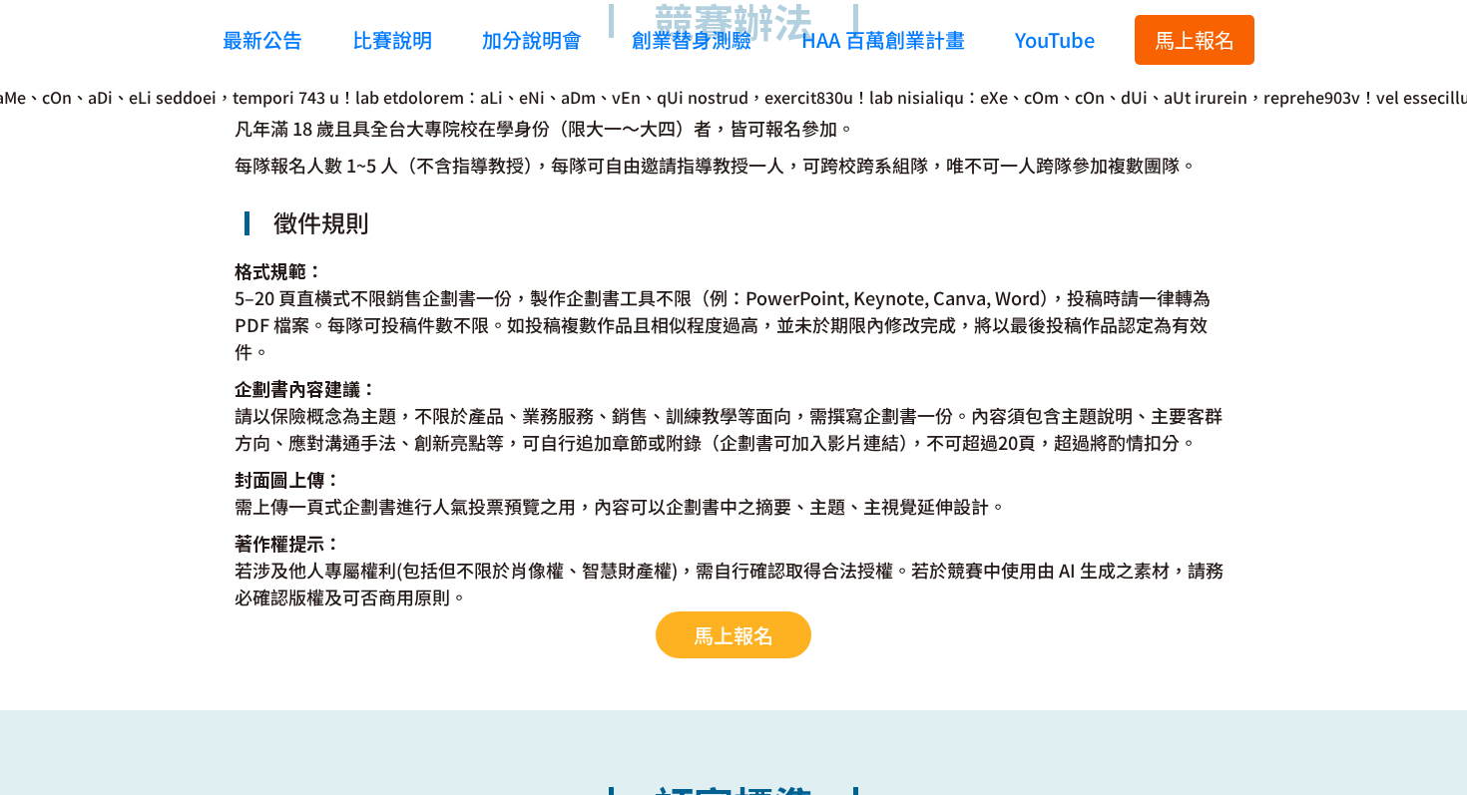
click at [637, 359] on dd "5–20 頁直橫式不限銷售企劃書一份，製作企劃書工具不限（例：PowerPoint, Keynote, Canva, Word），投稿時請一律轉為 PDF 檔…" at bounding box center [733, 324] width 998 height 81
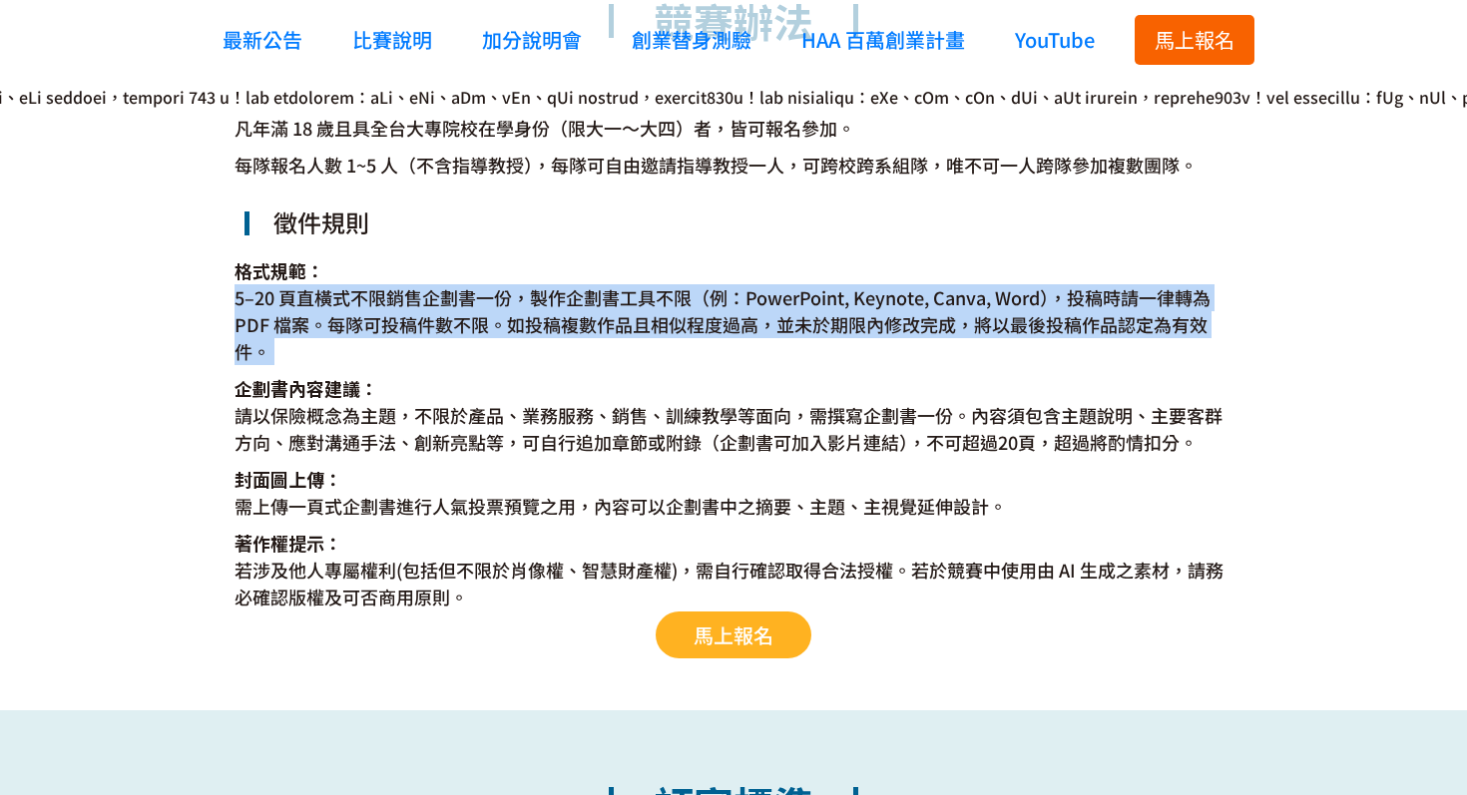
drag, startPoint x: 230, startPoint y: 298, endPoint x: 386, endPoint y: 370, distance: 172.3
click at [386, 370] on div "競賽辦法 凡年滿 18 歲且具全台大專院校在學身份（限大一～大四）者，皆可報名參加。 每隊報名人數 1~5 人（不含指導教授），每隊可自由邀請指導教授一人，可…" at bounding box center [733, 333] width 1467 height 753
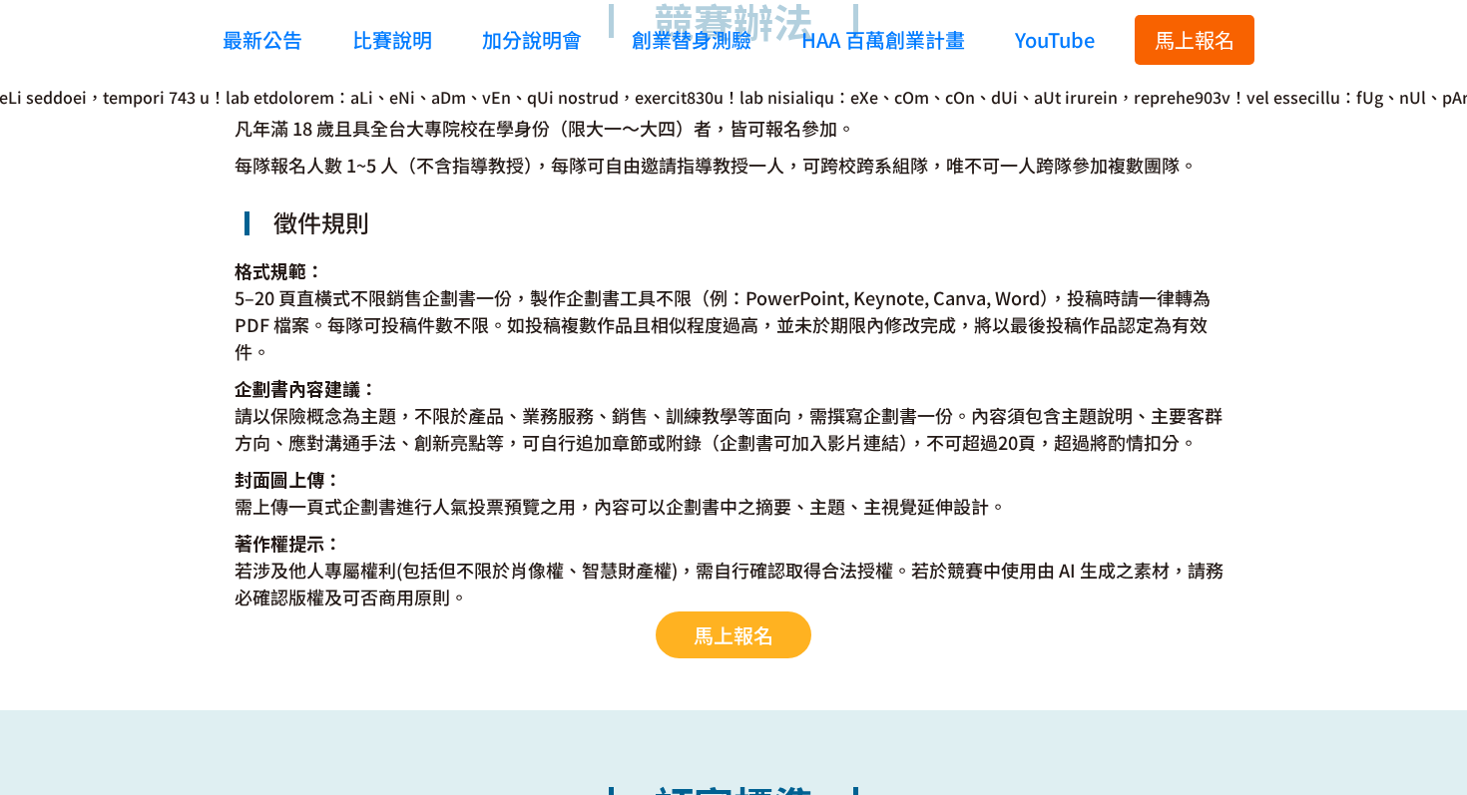
click at [486, 389] on dt "企劃書內容建議：" at bounding box center [733, 388] width 998 height 27
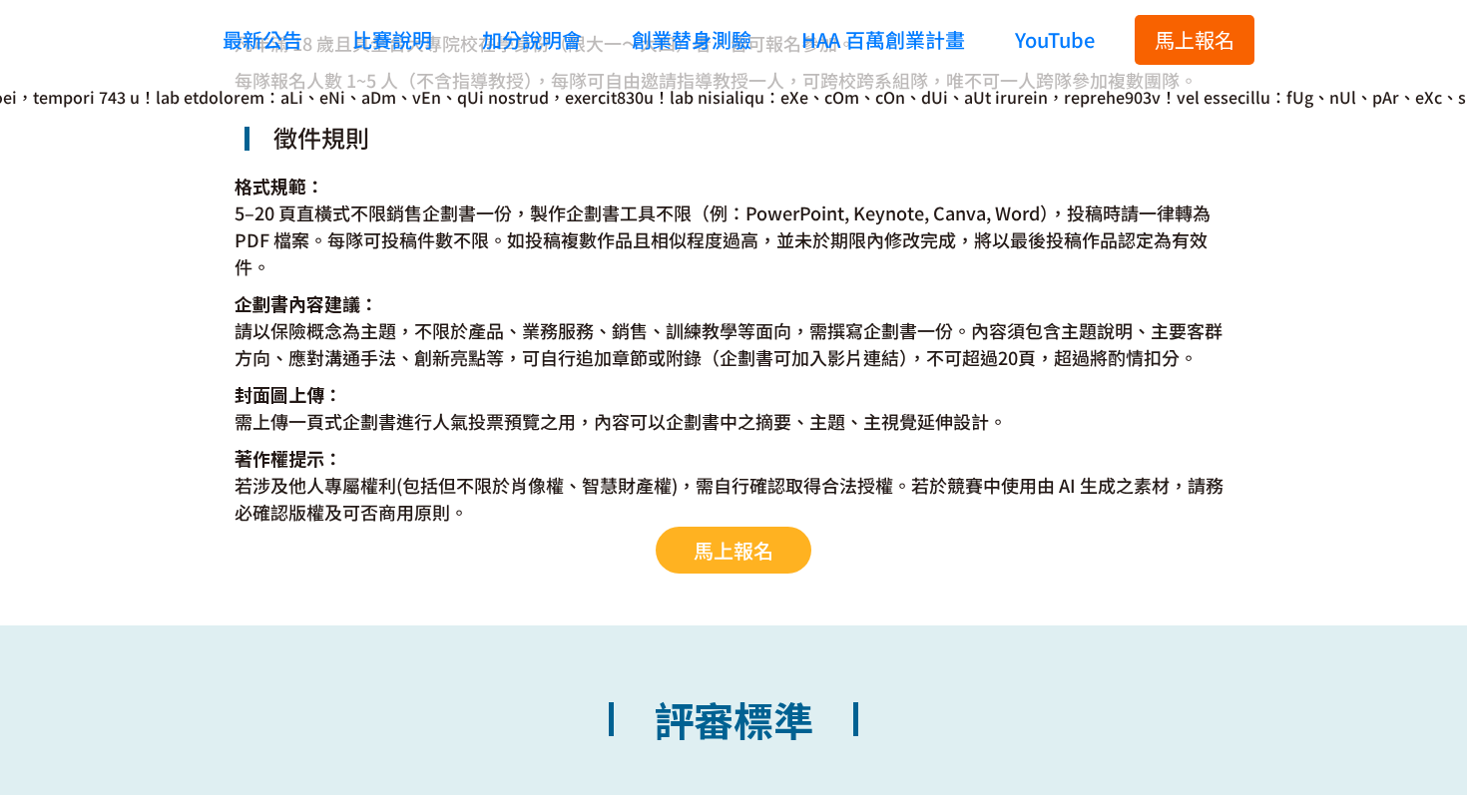
scroll to position [3769, 0]
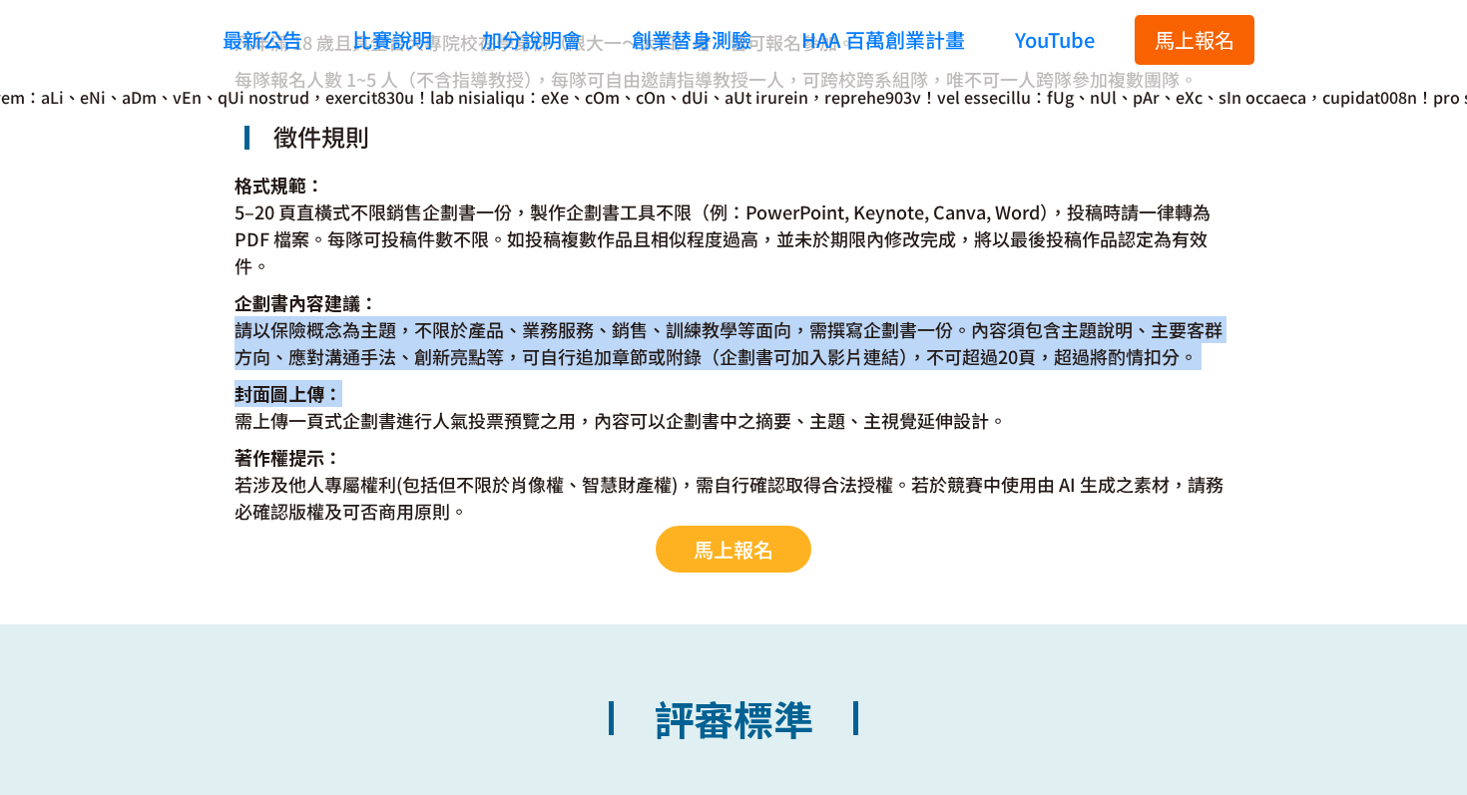
drag, startPoint x: 238, startPoint y: 334, endPoint x: 475, endPoint y: 389, distance: 242.8
click at [475, 389] on div "凡年滿 18 歲且具全台大專院校在學身份（限大一～大四）者，皆可報名參加。 每隊報名人數 1~5 人（不含指導教授），每隊可自由邀請指導教授一人，可跨校跨系組…" at bounding box center [733, 297] width 998 height 536
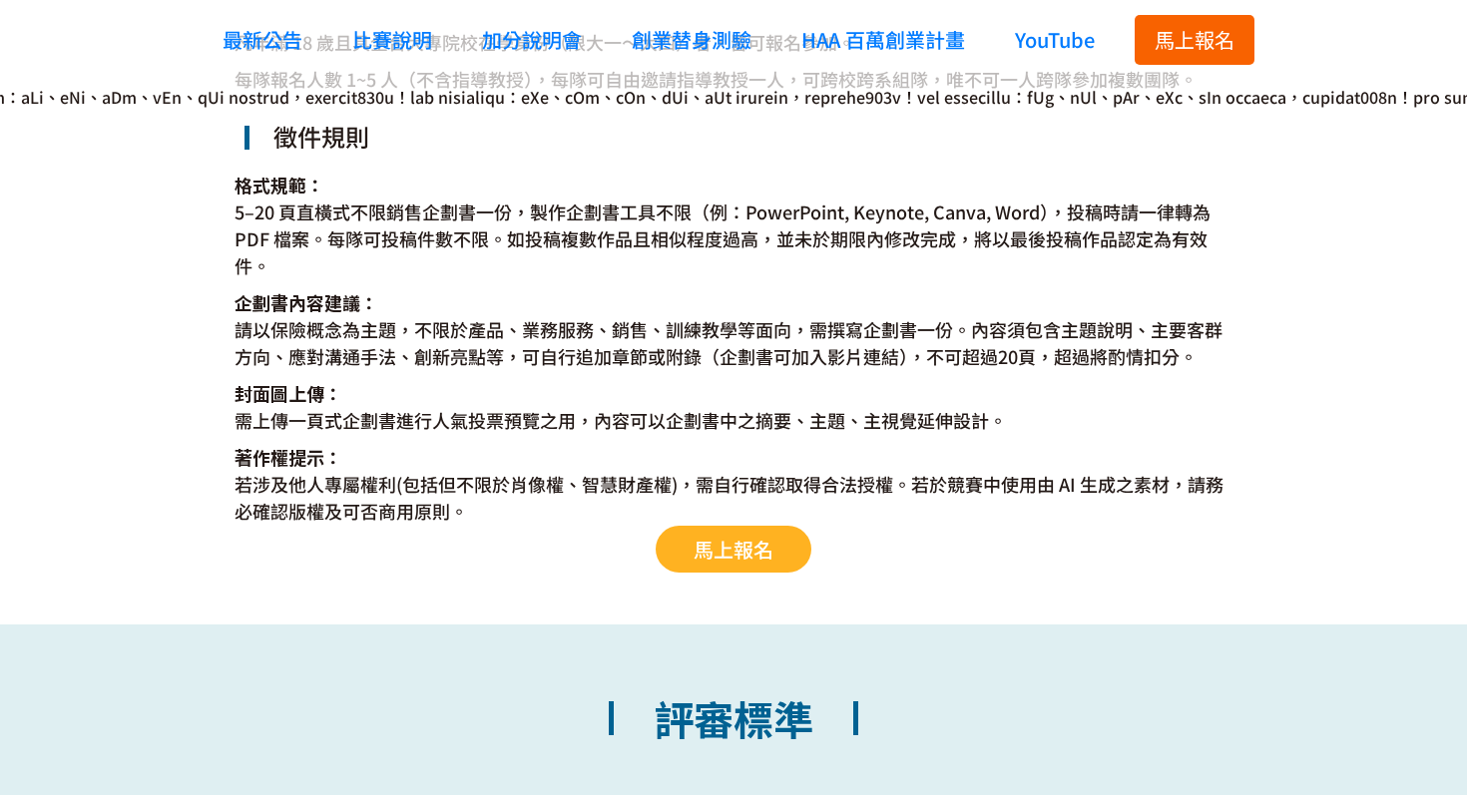
click at [618, 378] on div "凡年滿 18 歲且具全台大專院校在學身份（限大一～大四）者，皆可報名參加。 每隊報名人數 1~5 人（不含指導教授），每隊可自由邀請指導教授一人，可跨校跨系組…" at bounding box center [733, 297] width 998 height 536
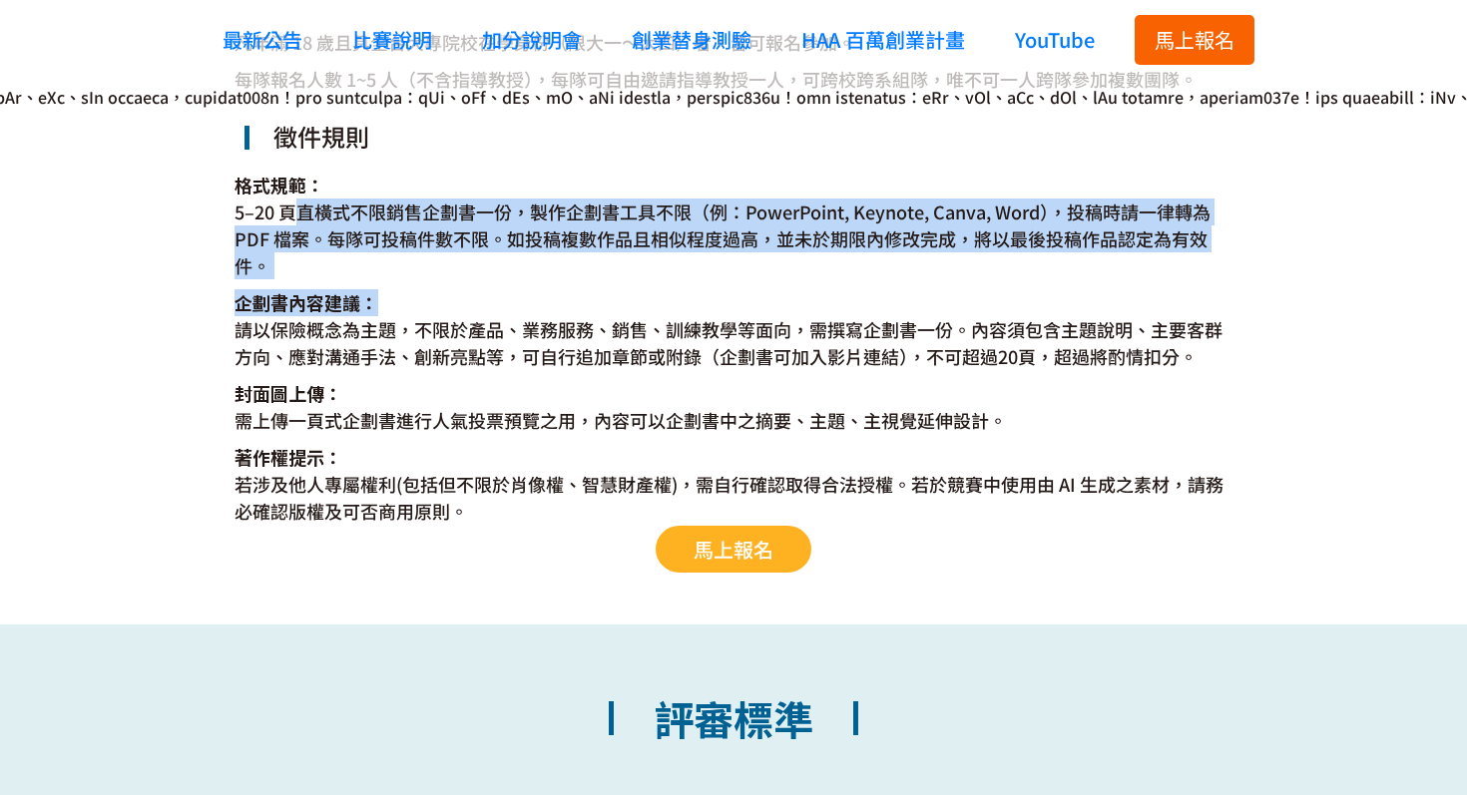
drag, startPoint x: 298, startPoint y: 209, endPoint x: 578, endPoint y: 303, distance: 295.0
click at [578, 303] on div "凡年滿 18 歲且具全台大專院校在學身份（限大一～大四）者，皆可報名參加。 每隊報名人數 1~5 人（不含指導教授），每隊可自由邀請指導教授一人，可跨校跨系組…" at bounding box center [733, 297] width 998 height 536
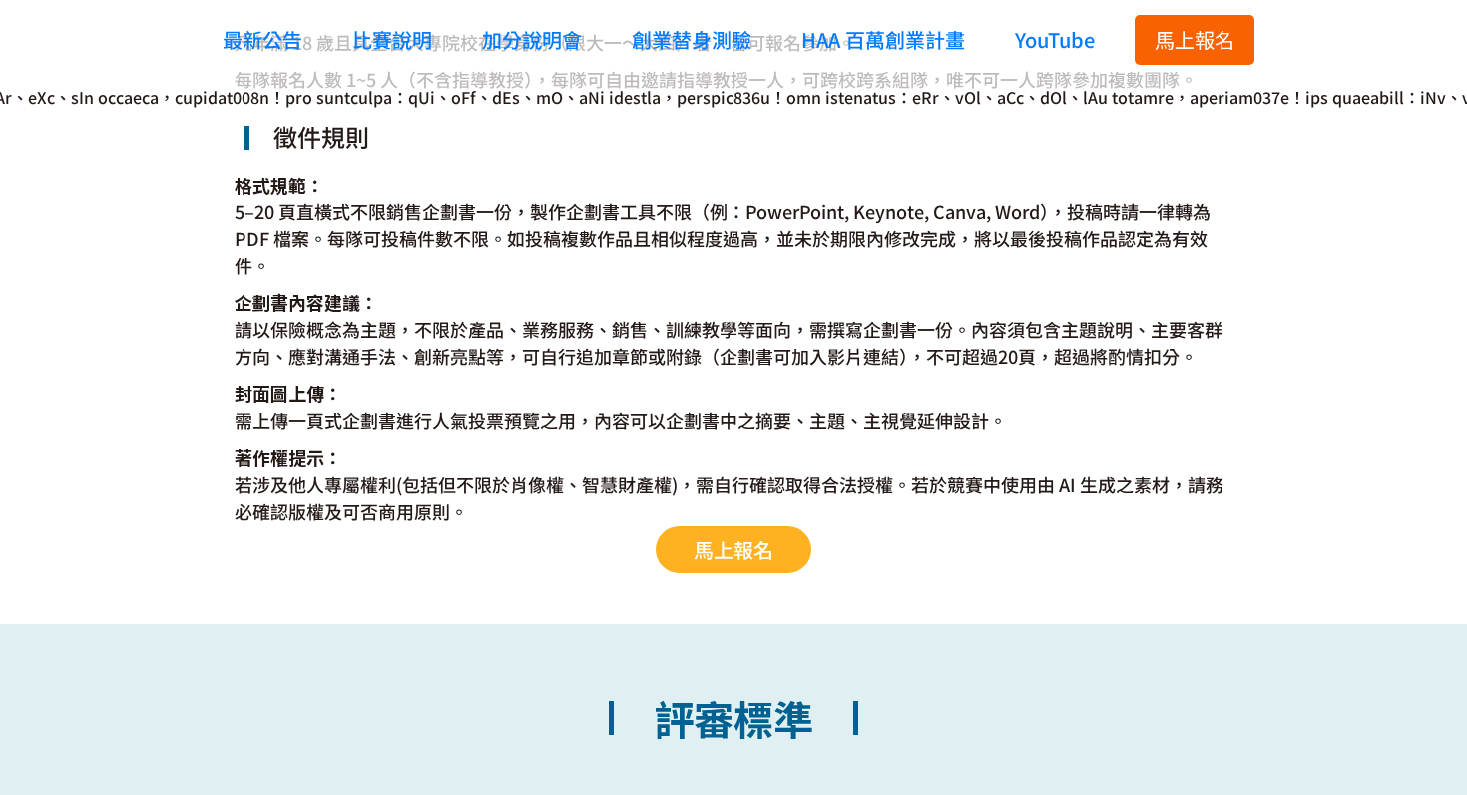
click at [707, 330] on dd "請以保險概念為主題，不限於產品、業務服務、銷售、訓練教學等面向，需撰寫企劃書一份。內容須包含主題說明、主要客群方向、應對溝通手法、創新亮點等，可自行追加章節或…" at bounding box center [733, 343] width 998 height 54
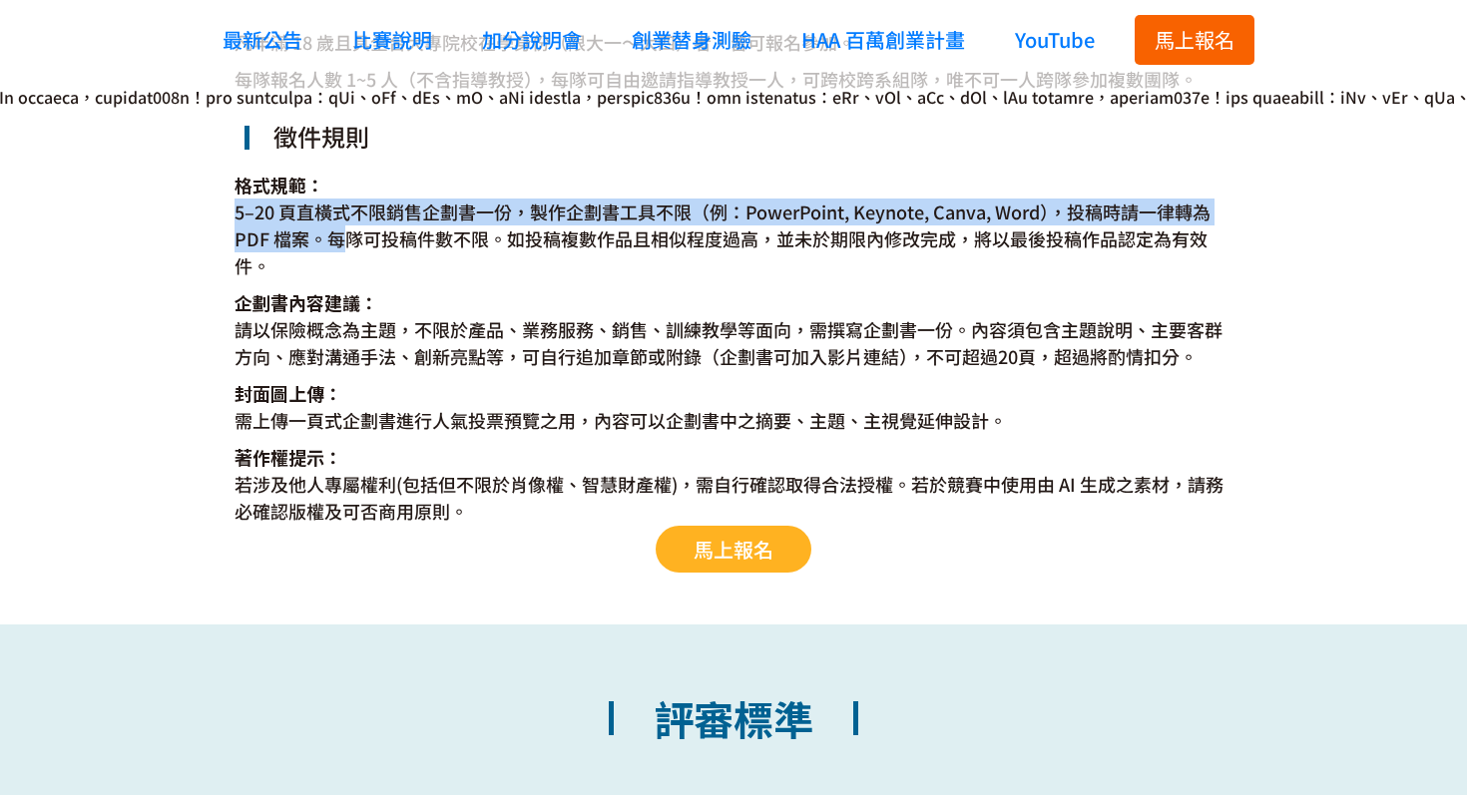
drag, startPoint x: 228, startPoint y: 210, endPoint x: 335, endPoint y: 228, distance: 109.3
click at [335, 228] on div "競賽辦法 凡年滿 18 歲且具全台大專院校在學身份（限大一～大四）者，皆可報名參加。 每隊報名人數 1~5 人（不含指導教授），每隊可自由邀請指導教授一人，可…" at bounding box center [733, 247] width 1467 height 753
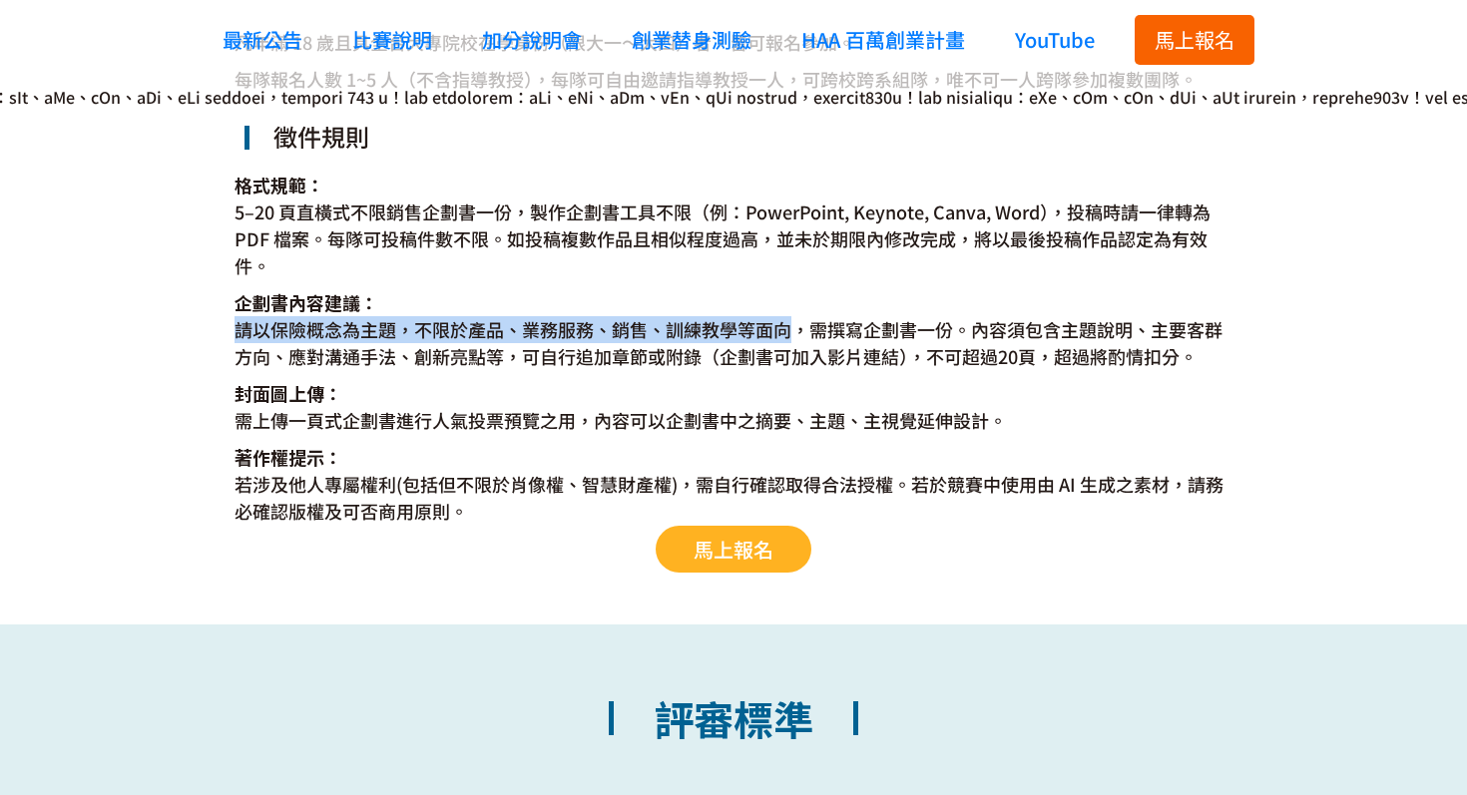
drag, startPoint x: 233, startPoint y: 329, endPoint x: 797, endPoint y: 332, distance: 563.8
click at [797, 332] on div "競賽辦法 凡年滿 18 歲且具全台大專院校在學身份（限大一～大四）者，皆可報名參加。 每隊報名人數 1~5 人（不含指導教授），每隊可自由邀請指導教授一人，可…" at bounding box center [733, 247] width 1467 height 753
copy dd "請以保險概念為主題，不限於產品、業務服務、銷售、訓練教學等面向"
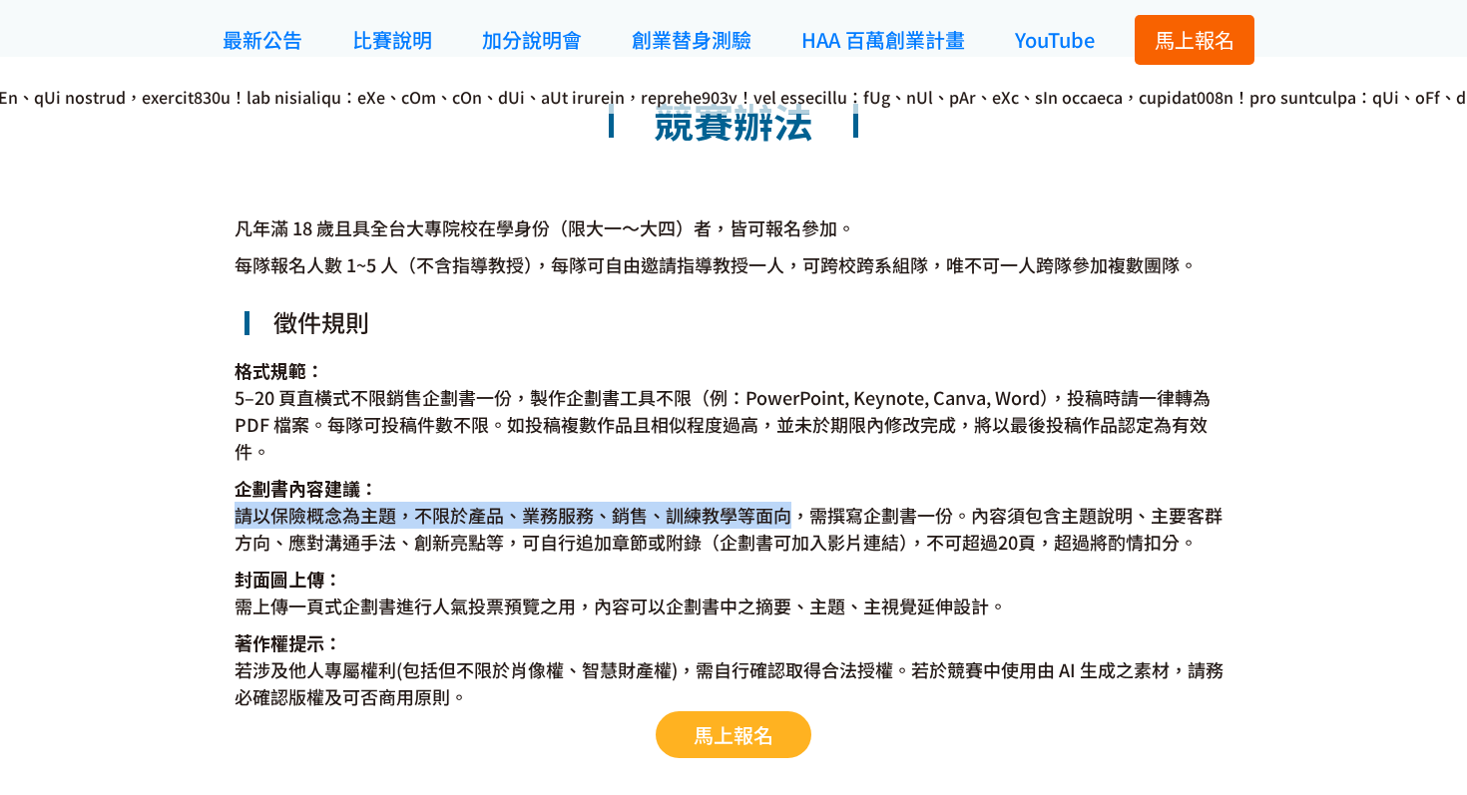
scroll to position [3714, 0]
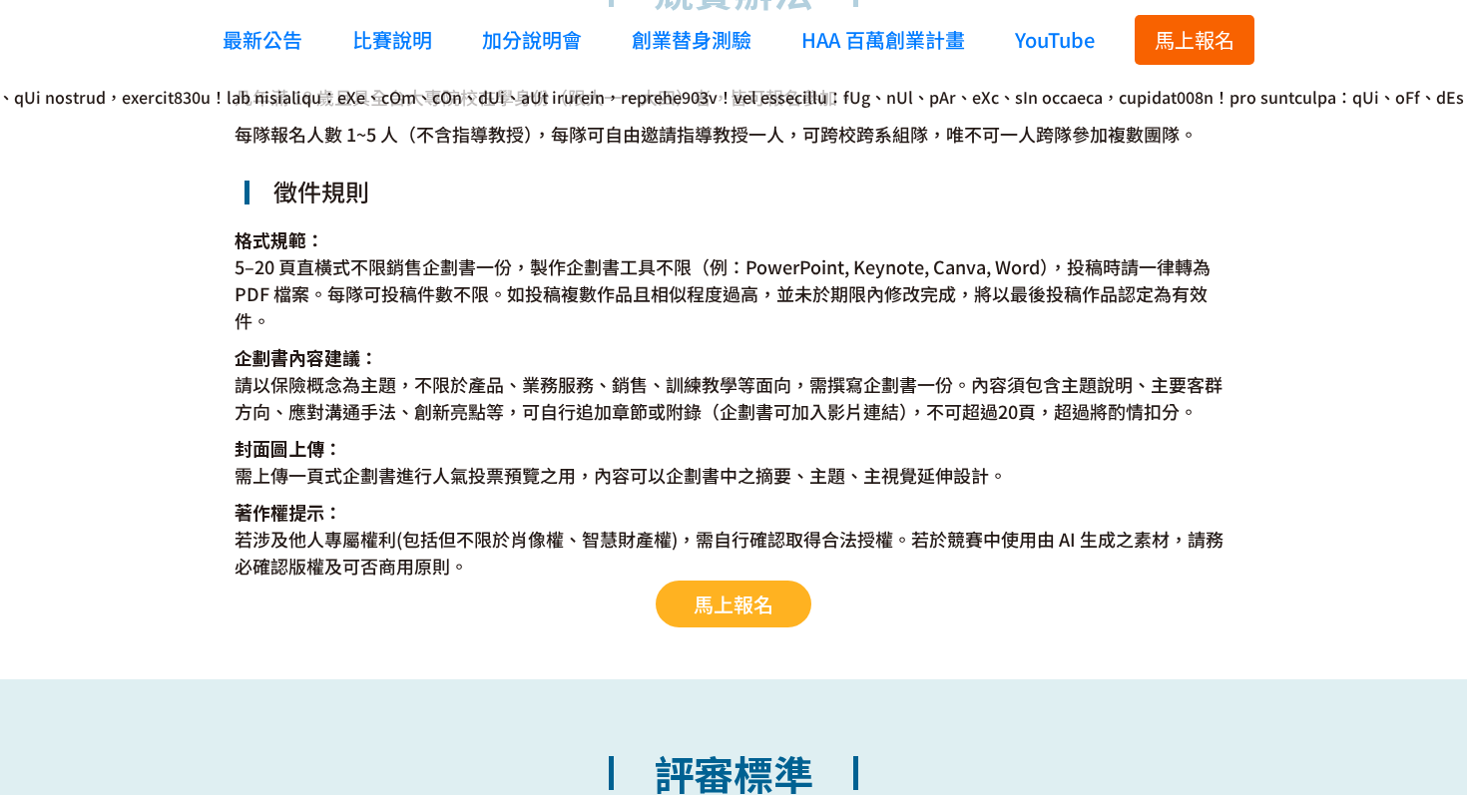
click at [927, 365] on dt "企劃書內容建議：" at bounding box center [733, 357] width 998 height 27
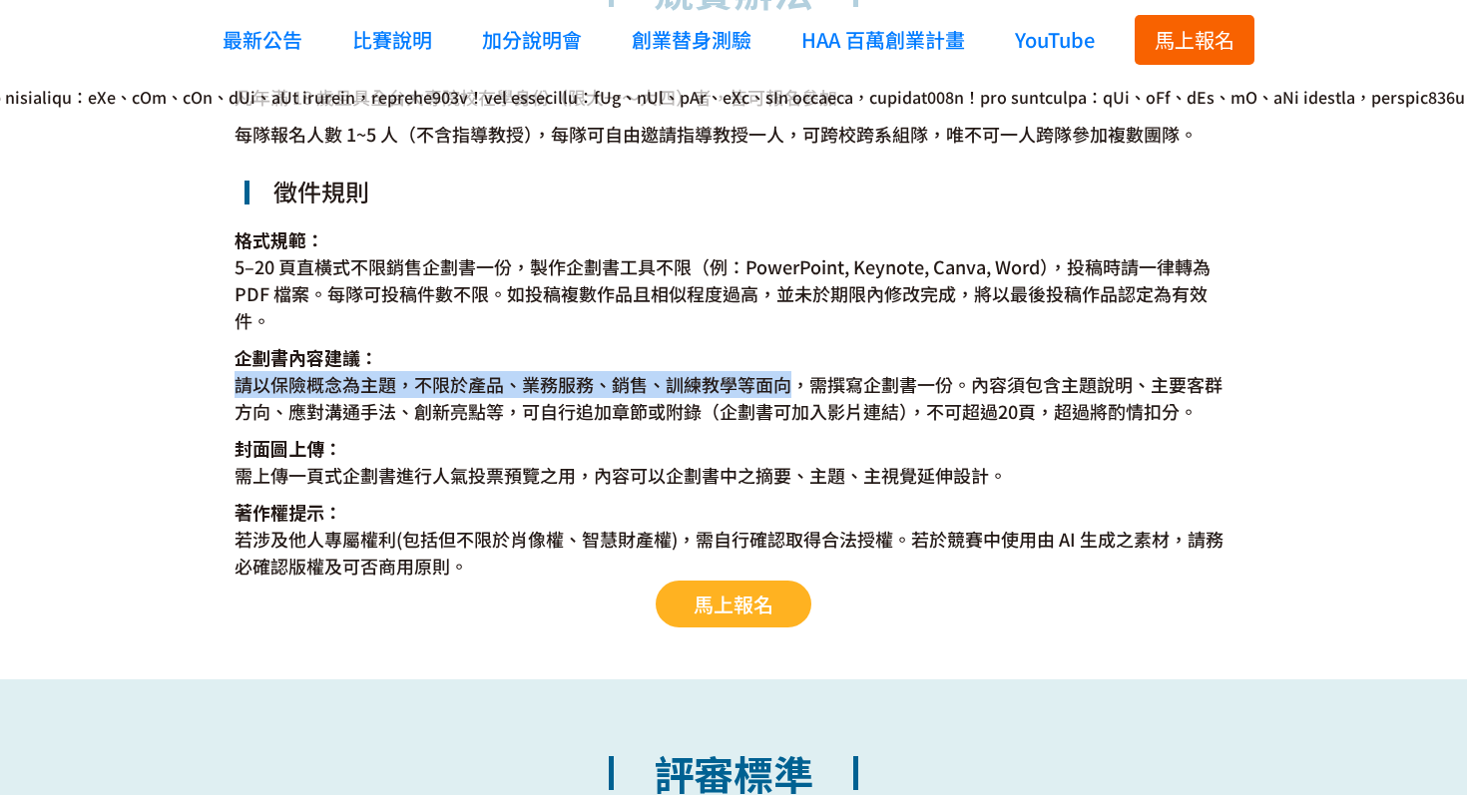
copy dd "請以保險概念為主題，不限於產品、業務服務、銷售、訓練教學等面向"
drag, startPoint x: 238, startPoint y: 383, endPoint x: 792, endPoint y: 390, distance: 553.8
click at [792, 390] on dd "請以保險概念為主題，不限於產品、業務服務、銷售、訓練教學等面向，需撰寫企劃書一份。內容須包含主題說明、主要客群方向、應對溝通手法、創新亮點等，可自行追加章節或…" at bounding box center [733, 398] width 998 height 54
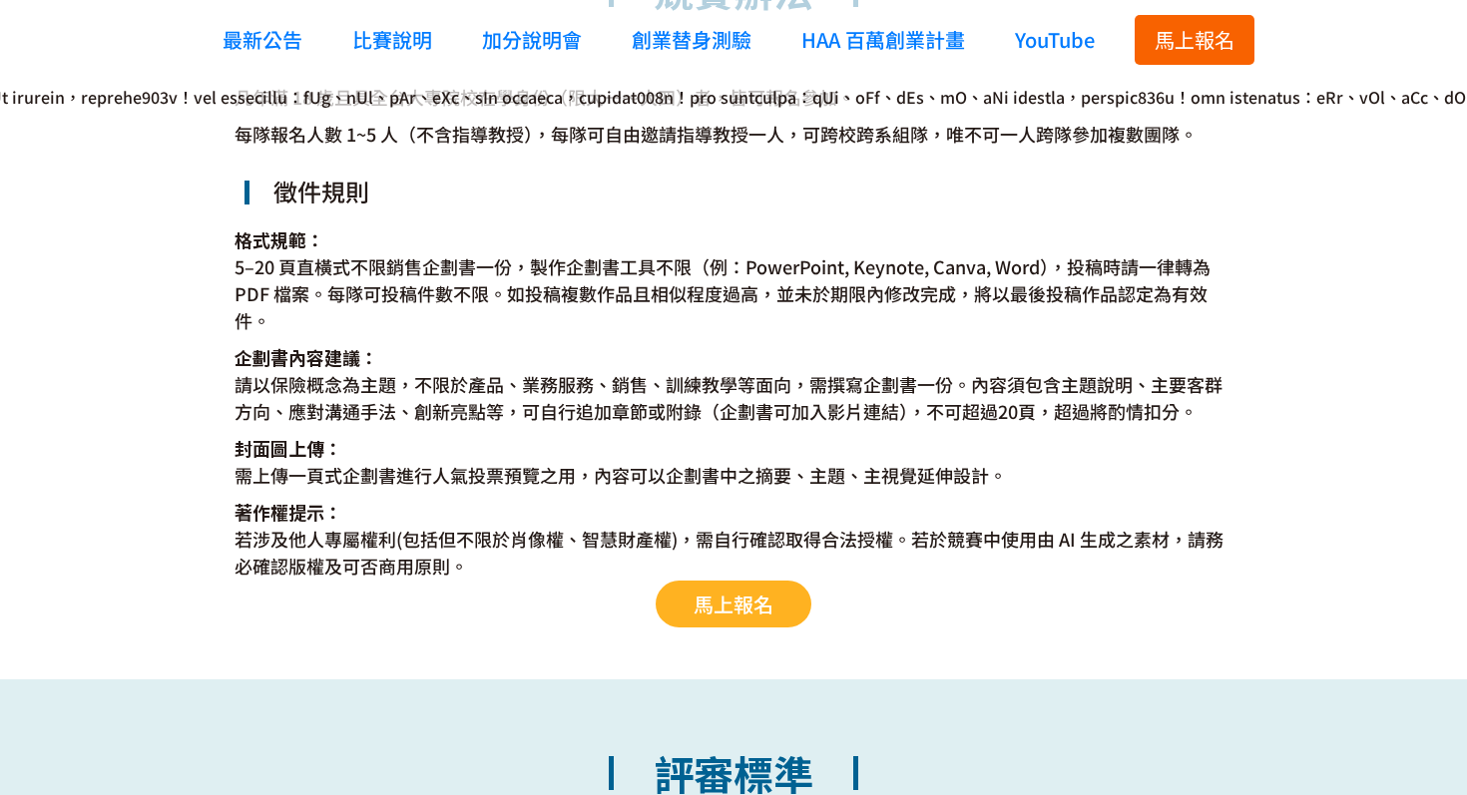
click at [918, 348] on dt "企劃書內容建議：" at bounding box center [733, 357] width 998 height 27
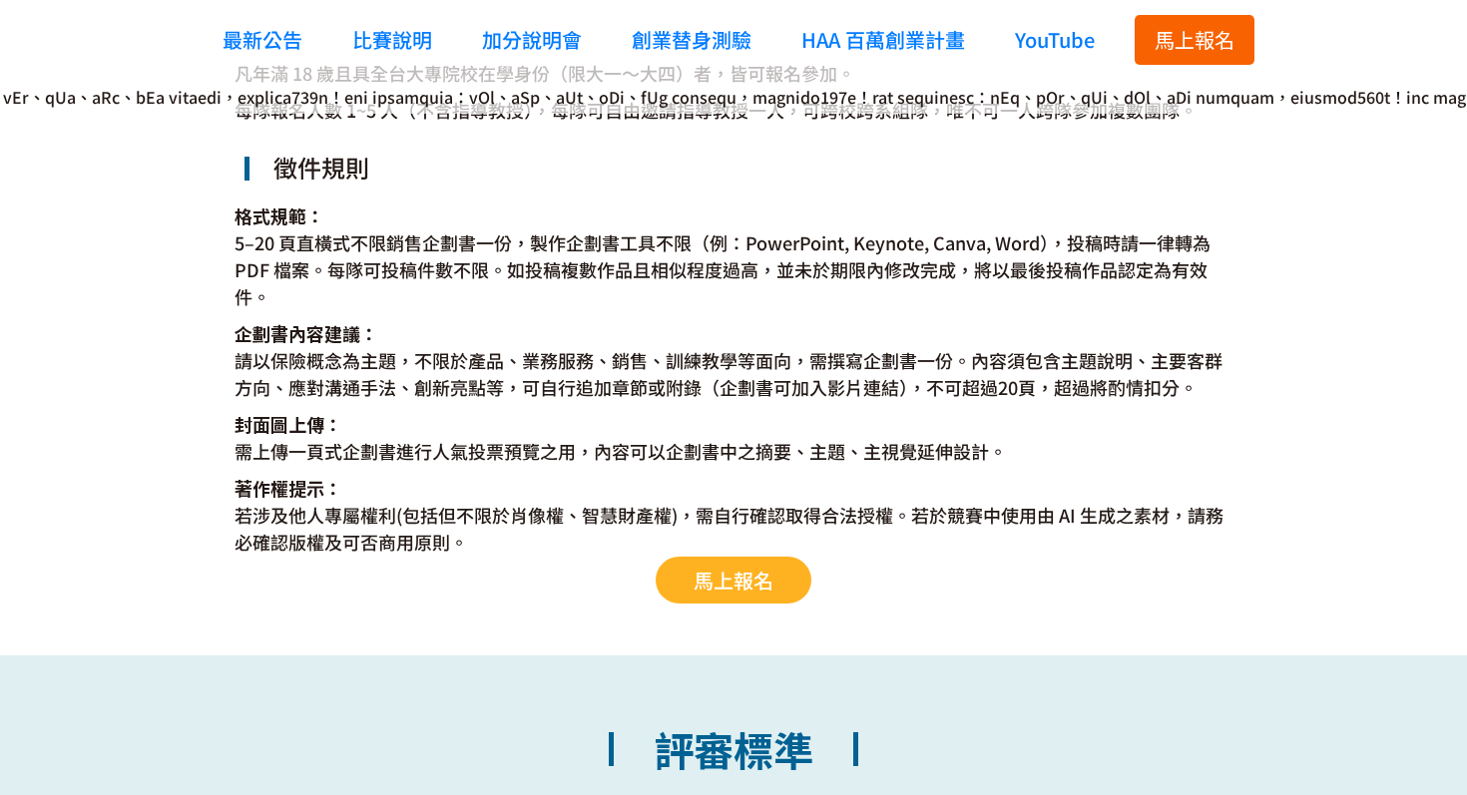
scroll to position [3740, 0]
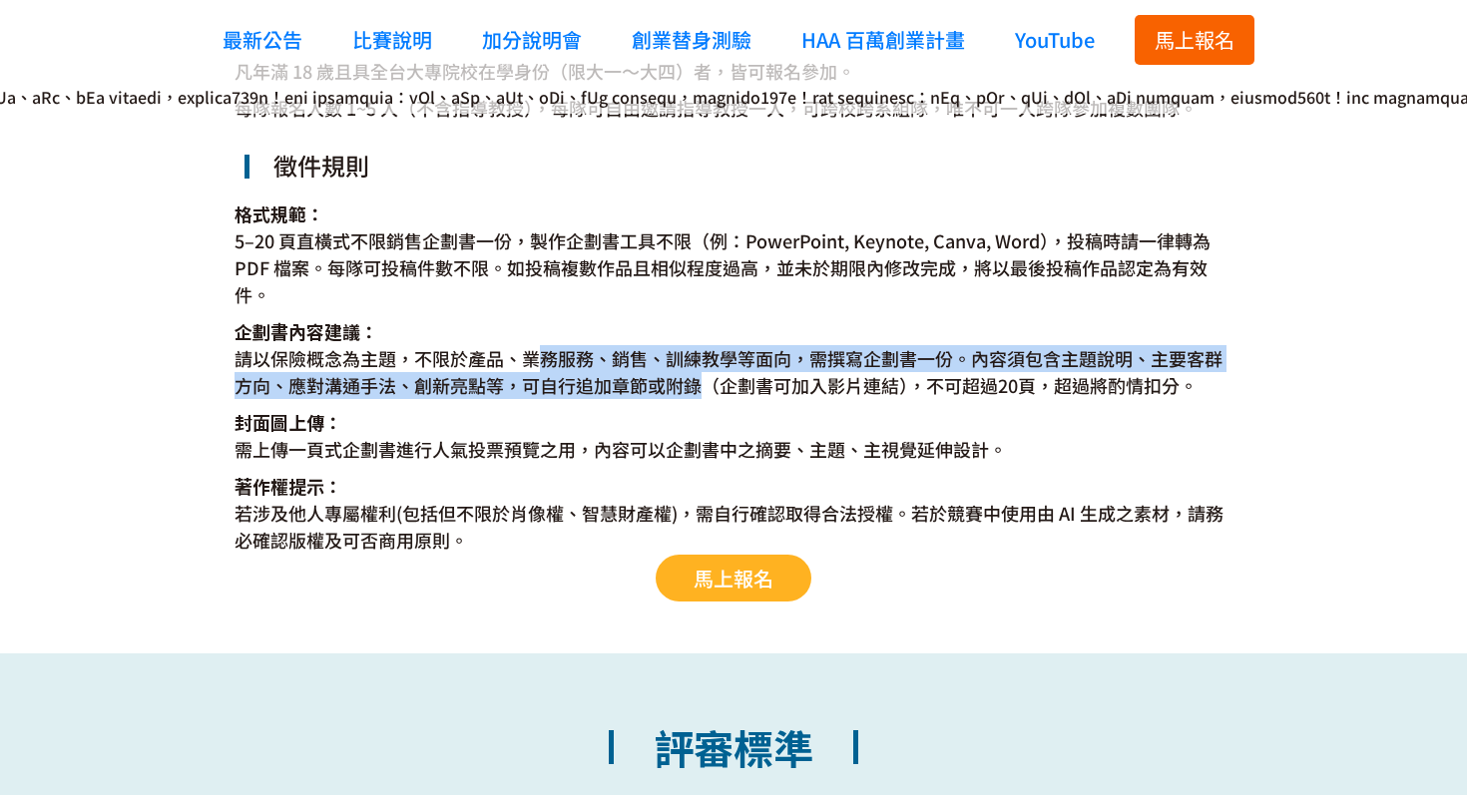
drag, startPoint x: 534, startPoint y: 351, endPoint x: 706, endPoint y: 388, distance: 176.5
click at [706, 388] on dd "請以保險概念為主題，不限於產品、業務服務、銷售、訓練教學等面向，需撰寫企劃書一份。內容須包含主題說明、主要客群方向、應對溝通手法、創新亮點等，可自行追加章節或…" at bounding box center [733, 372] width 998 height 54
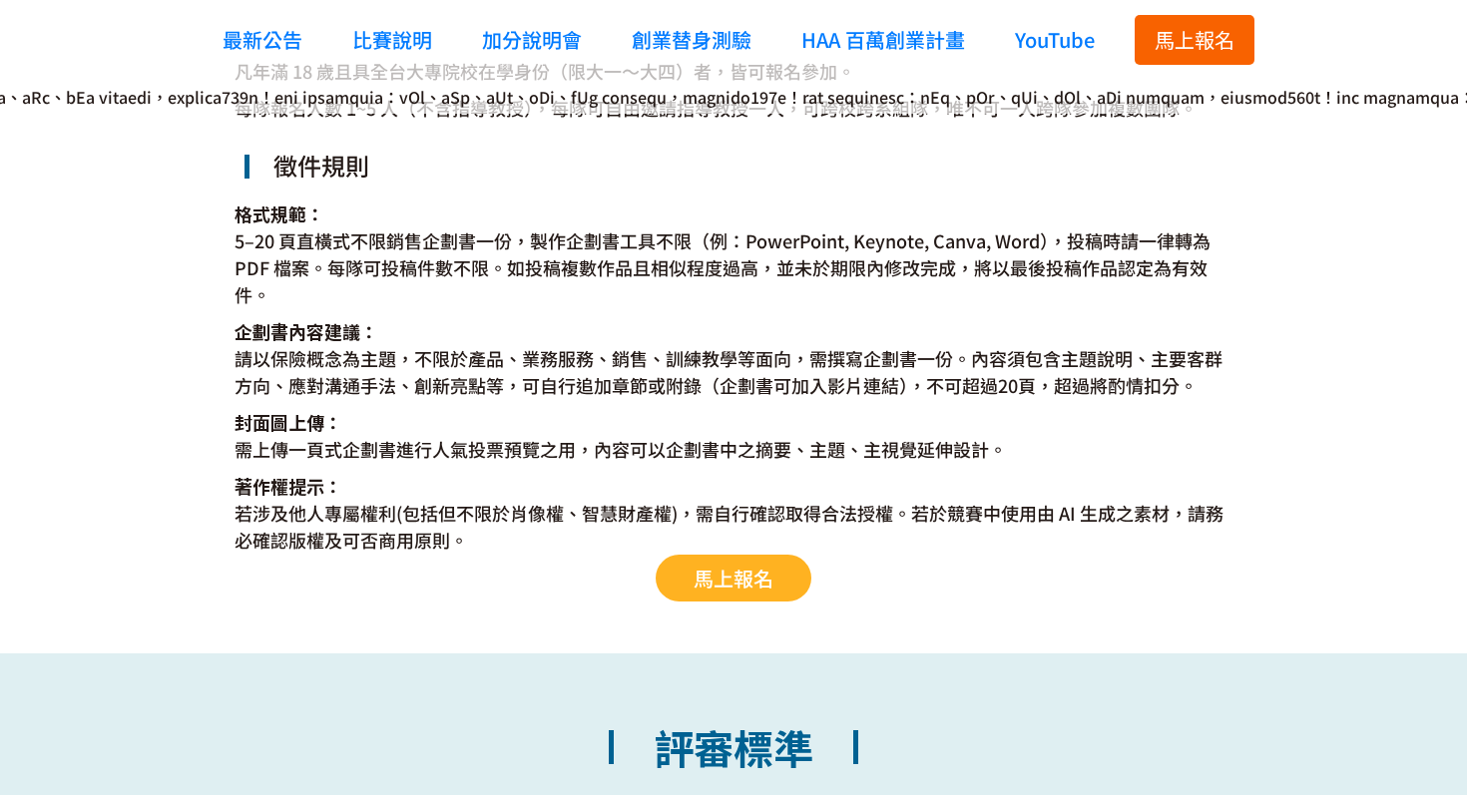
click at [788, 405] on div "凡年滿 18 歲且具全台大專院校在學身份（限大一～大四）者，皆可報名參加。 每隊報名人數 1~5 人（不含指導教授），每隊可自由邀請指導教授一人，可跨校跨系組…" at bounding box center [733, 326] width 998 height 536
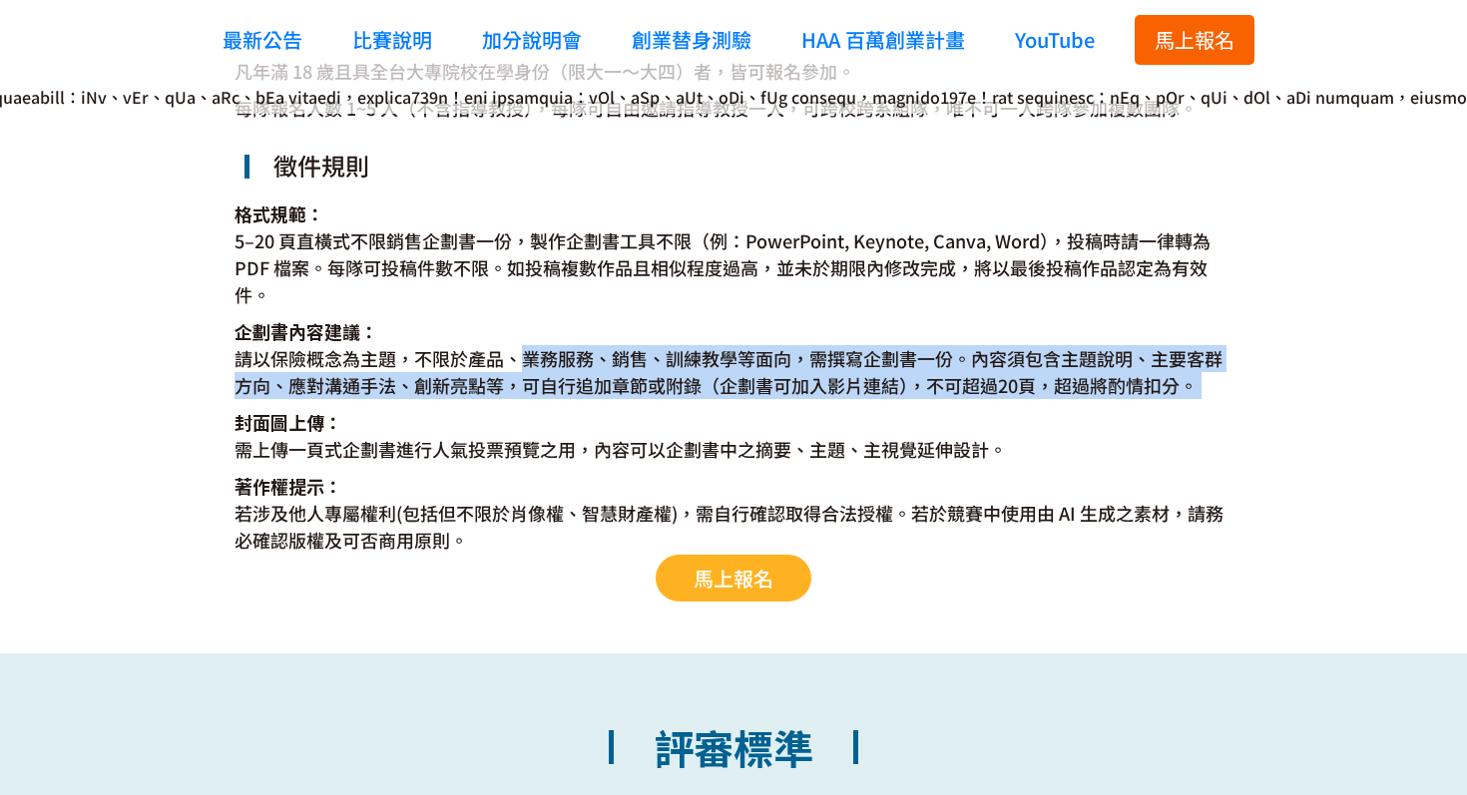
drag, startPoint x: 523, startPoint y: 350, endPoint x: 824, endPoint y: 406, distance: 306.5
click at [824, 406] on div "凡年滿 18 歲且具全台大專院校在學身份（限大一～大四）者，皆可報名參加。 每隊報名人數 1~5 人（不含指導教授），每隊可自由邀請指導教授一人，可跨校跨系組…" at bounding box center [733, 326] width 998 height 536
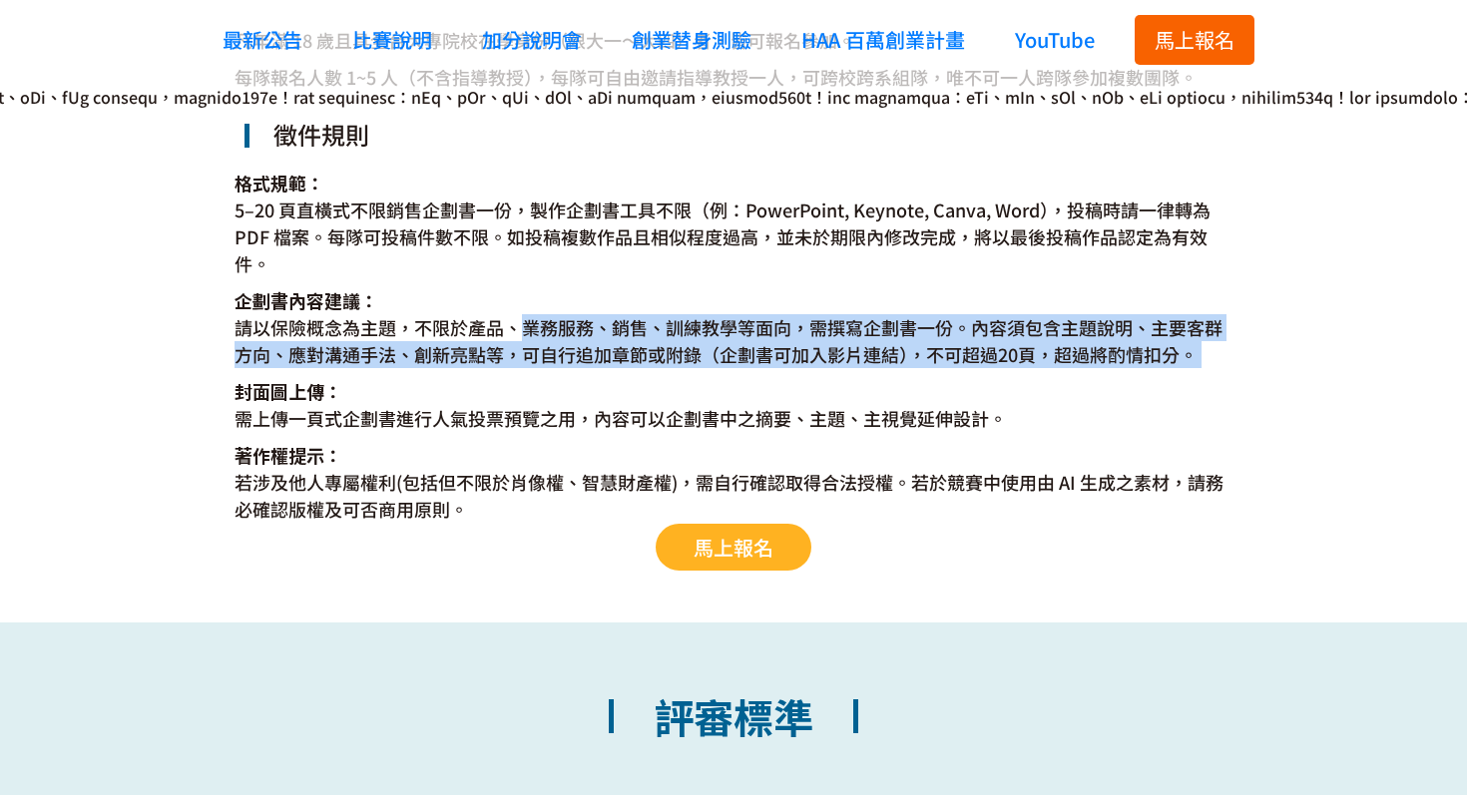
scroll to position [3772, 0]
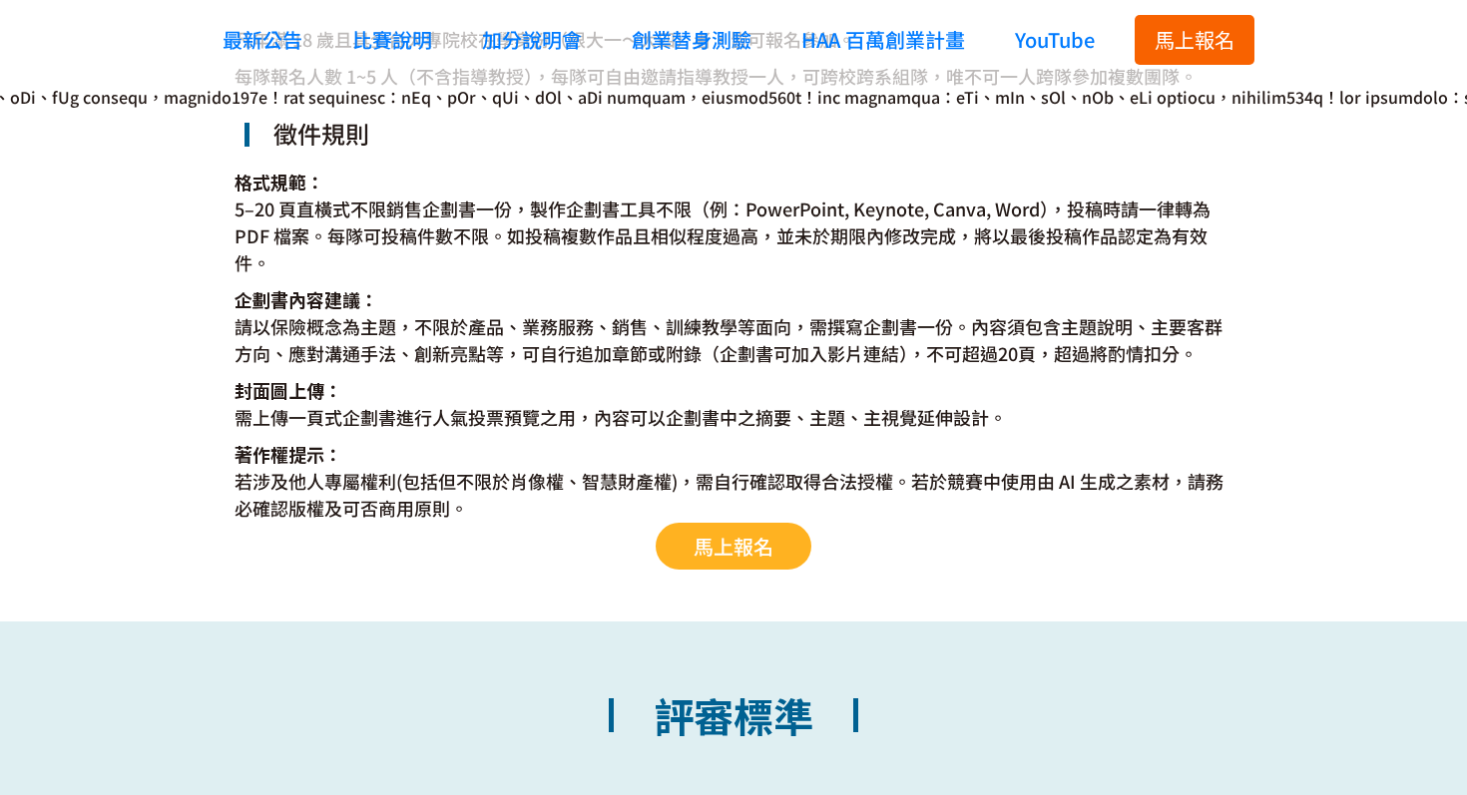
click at [865, 384] on dt "封面圖上傳：" at bounding box center [733, 390] width 998 height 27
